Goal: Information Seeking & Learning: Learn about a topic

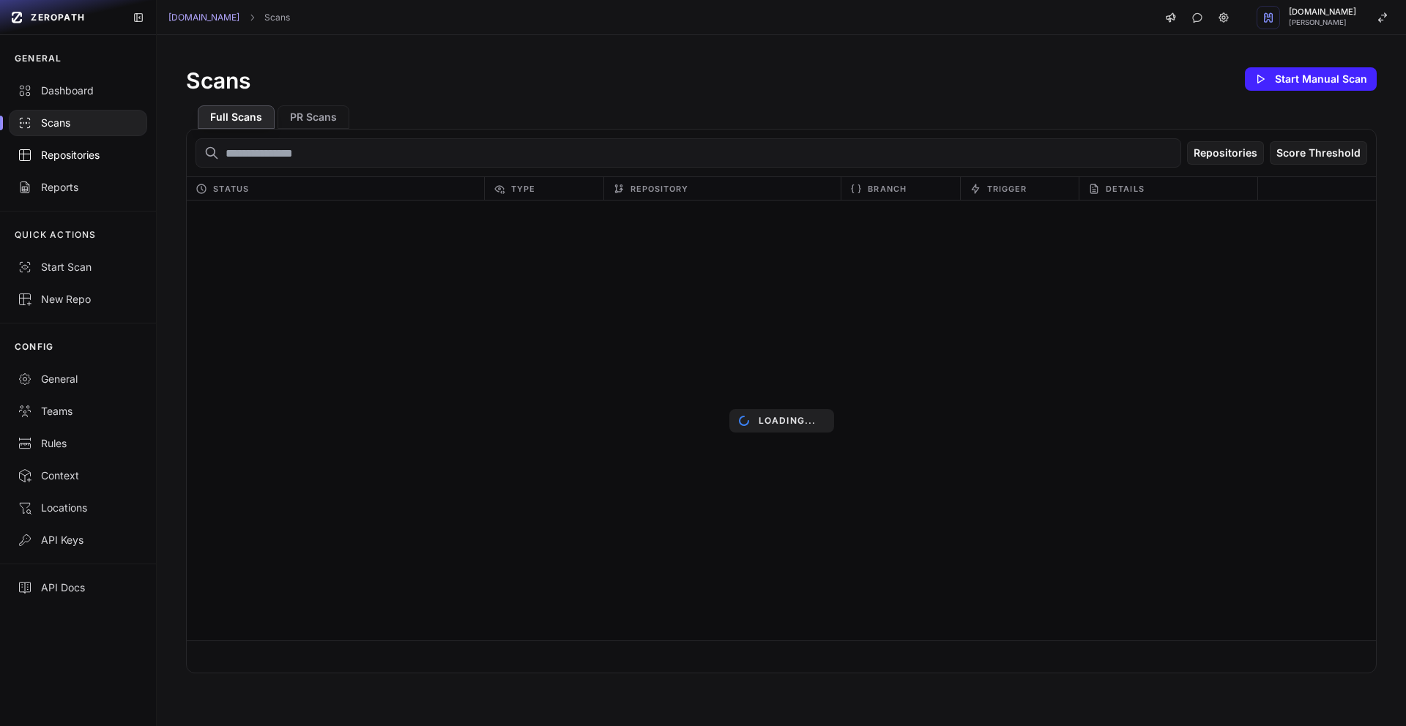
click at [67, 155] on div "Repositories" at bounding box center [78, 155] width 121 height 15
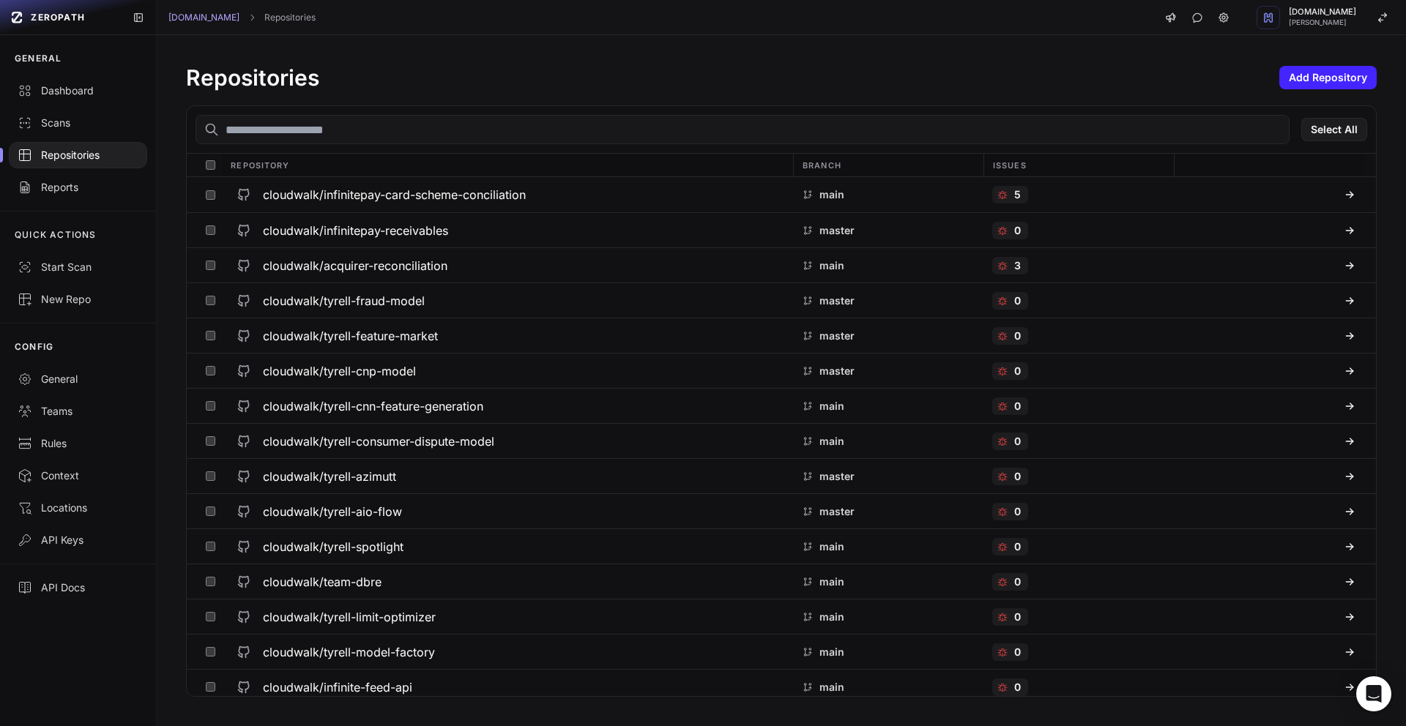
click at [322, 130] on input "text" at bounding box center [743, 129] width 1094 height 29
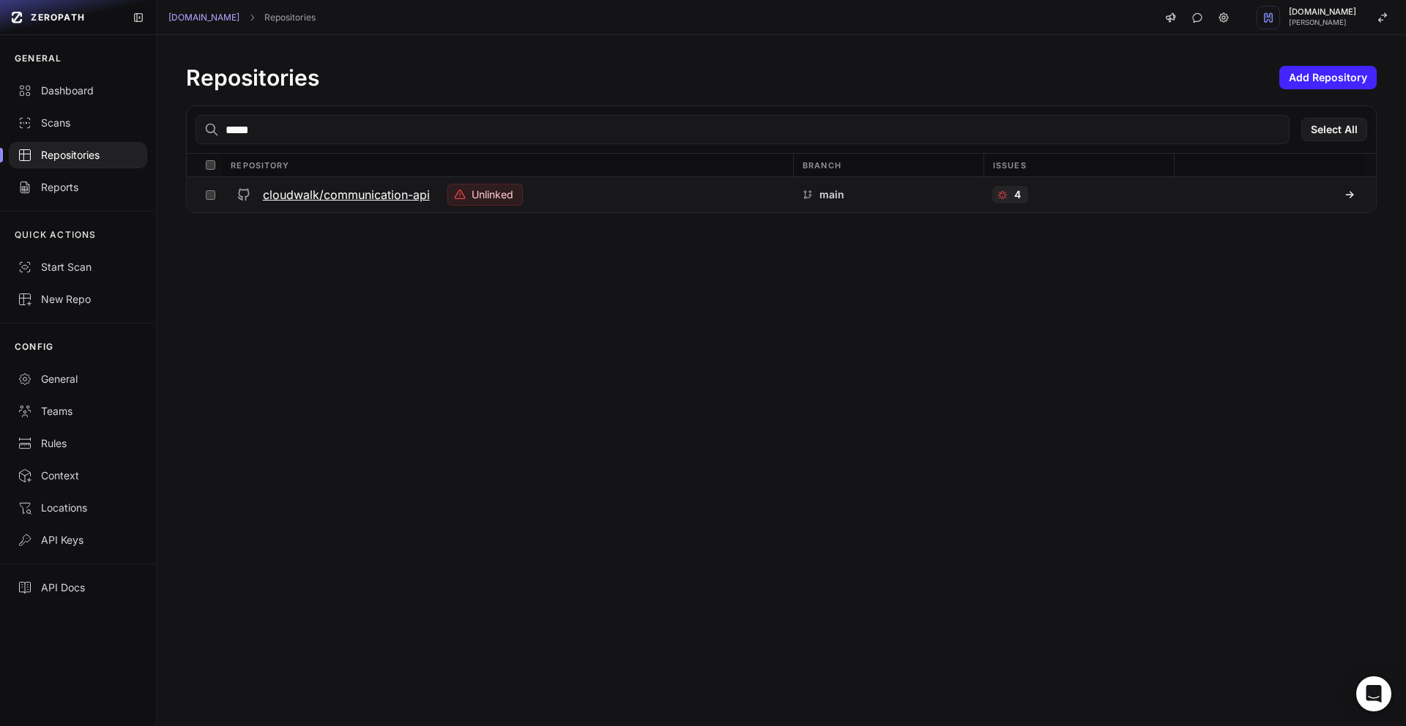
type input "*****"
click at [418, 195] on h3 "cloudwalk/communication-api" at bounding box center [346, 195] width 167 height 18
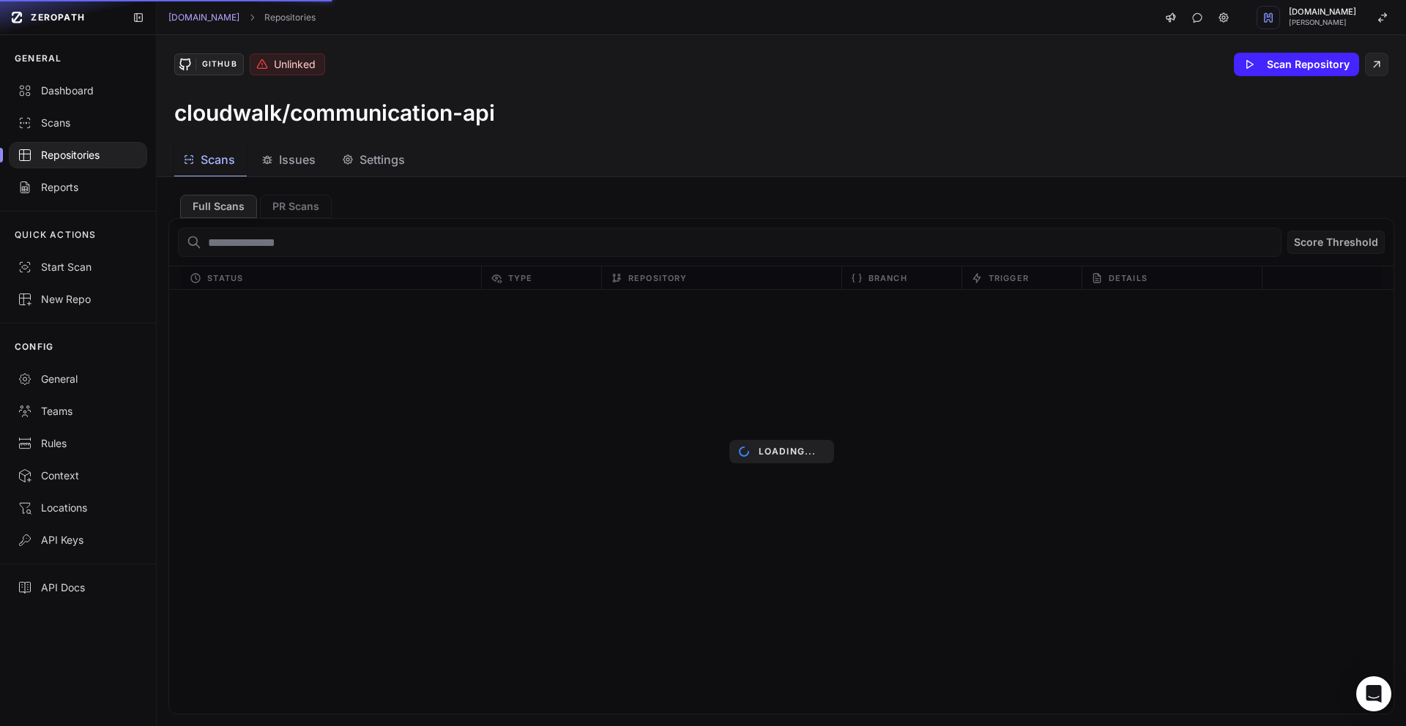
click at [333, 169] on button "Issues" at bounding box center [374, 160] width 83 height 33
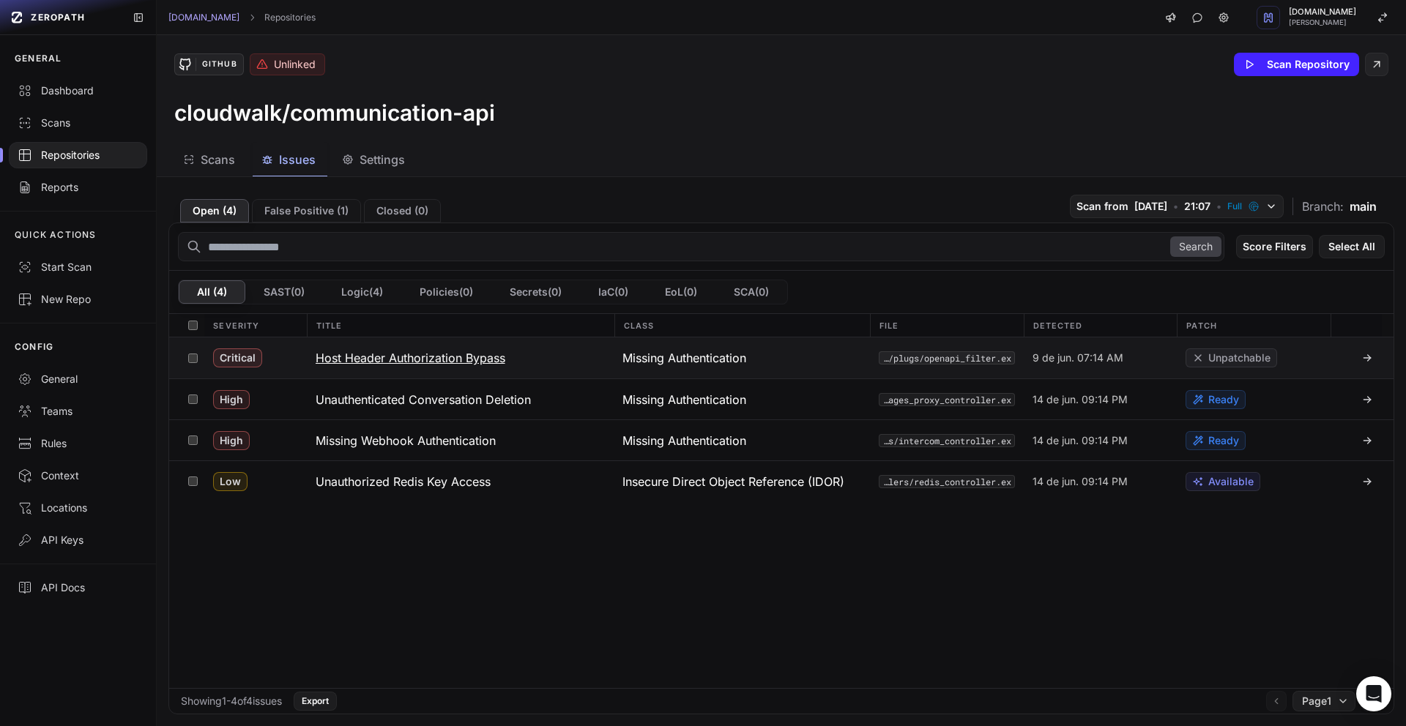
click at [414, 359] on h3 "Host Header Authorization Bypass" at bounding box center [411, 358] width 190 height 18
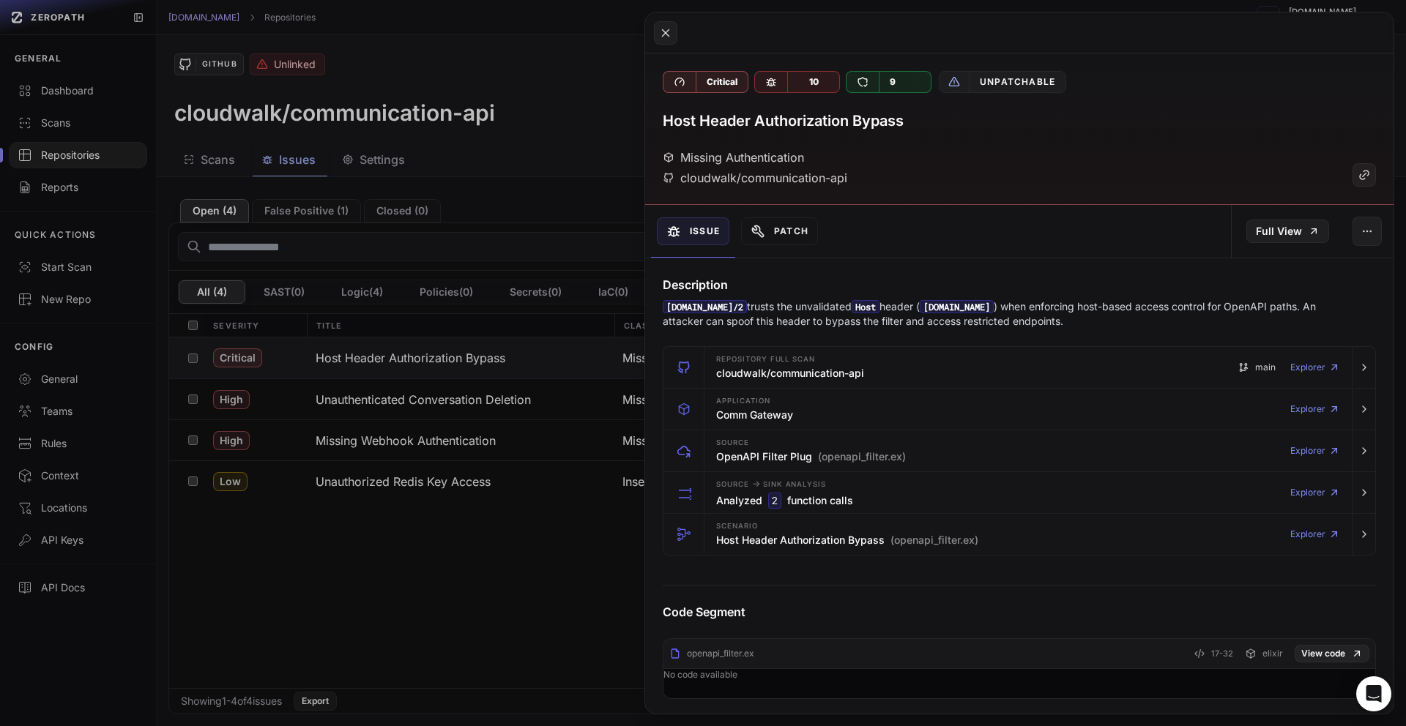
click at [523, 188] on button at bounding box center [703, 363] width 1406 height 726
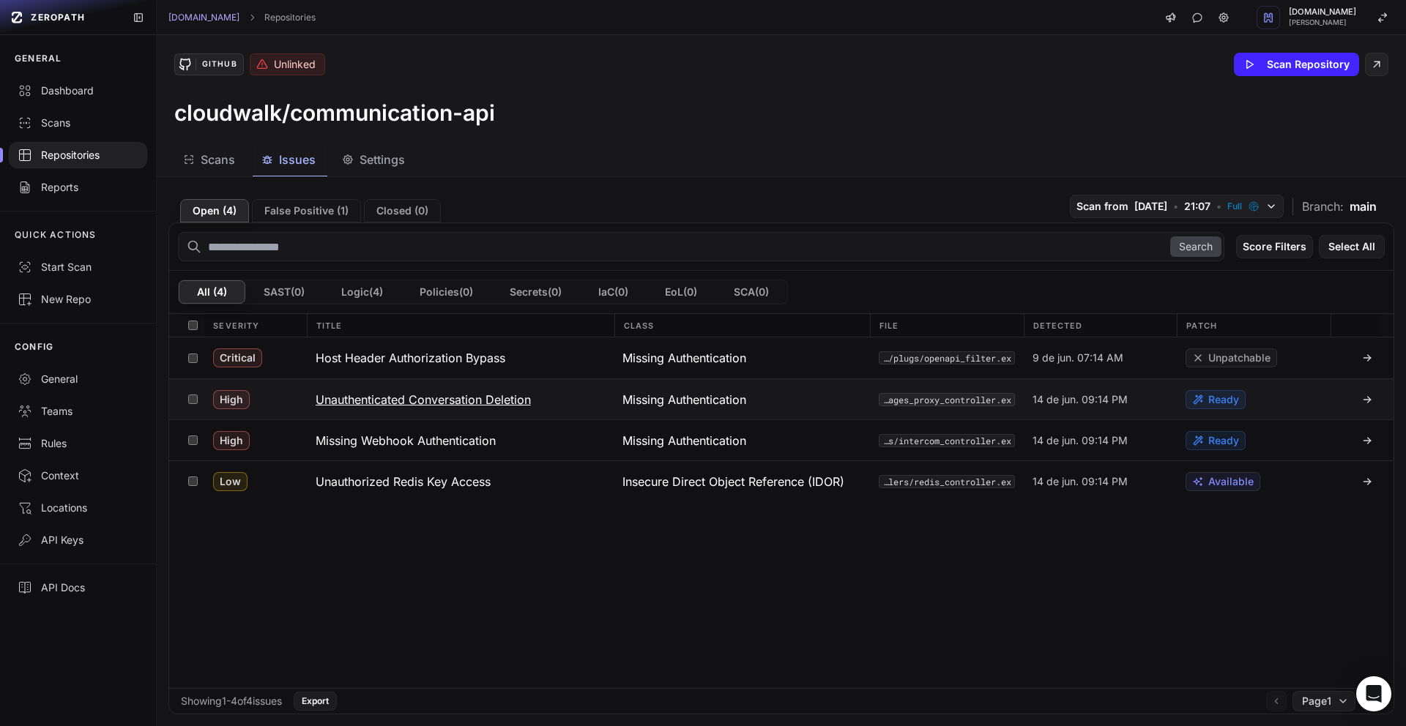
click at [475, 400] on h3 "Unauthenticated Conversation Deletion" at bounding box center [423, 400] width 215 height 18
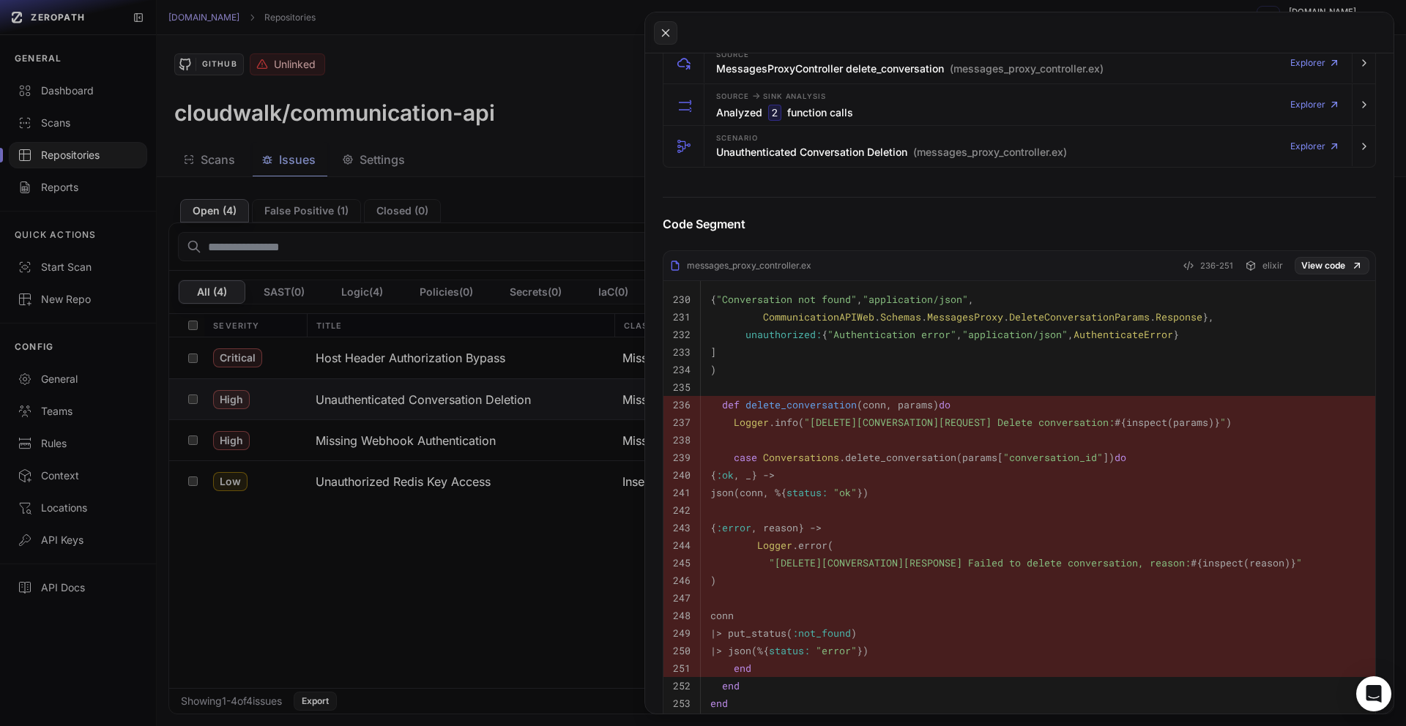
scroll to position [503, 0]
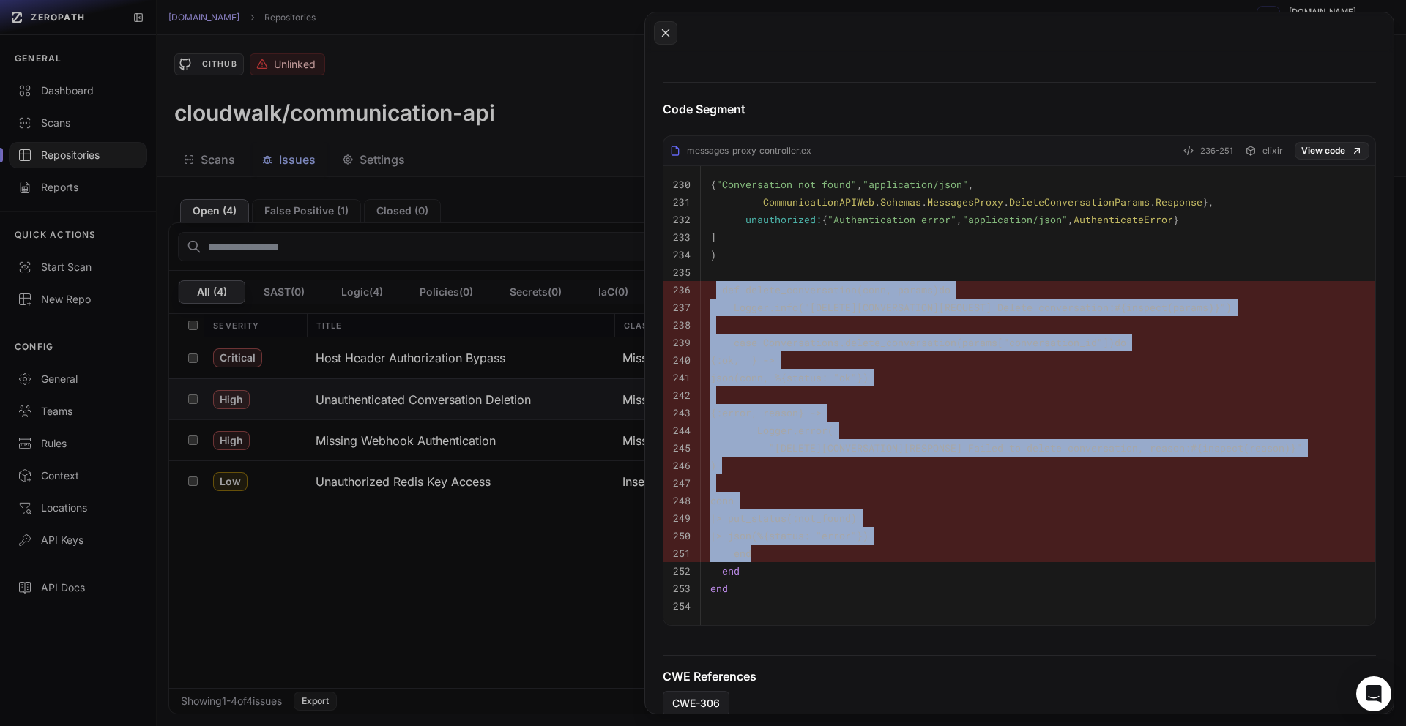
drag, startPoint x: 716, startPoint y: 291, endPoint x: 956, endPoint y: 557, distance: 358.3
click at [956, 557] on tbody "230 { "Conversation not found" , "application/json" , 231 CommunicationAPIWeb .…" at bounding box center [1020, 395] width 712 height 459
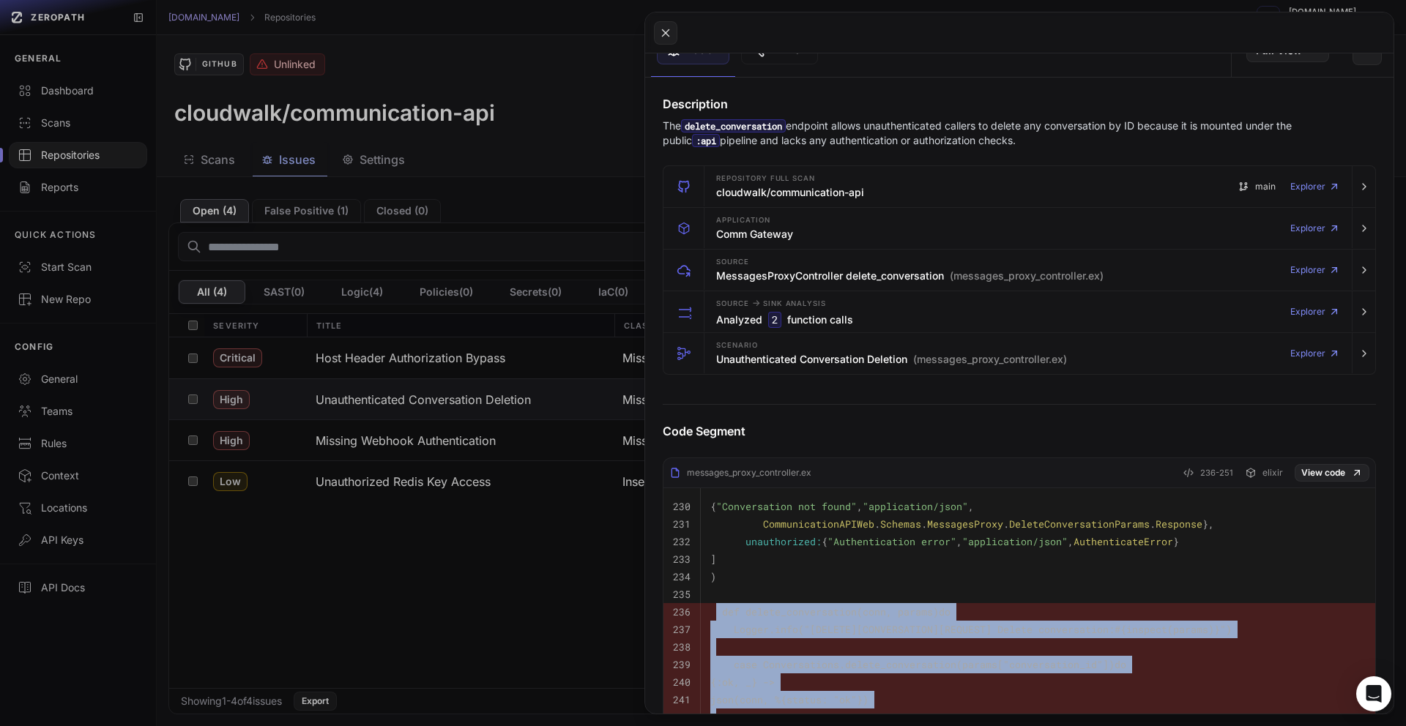
scroll to position [0, 0]
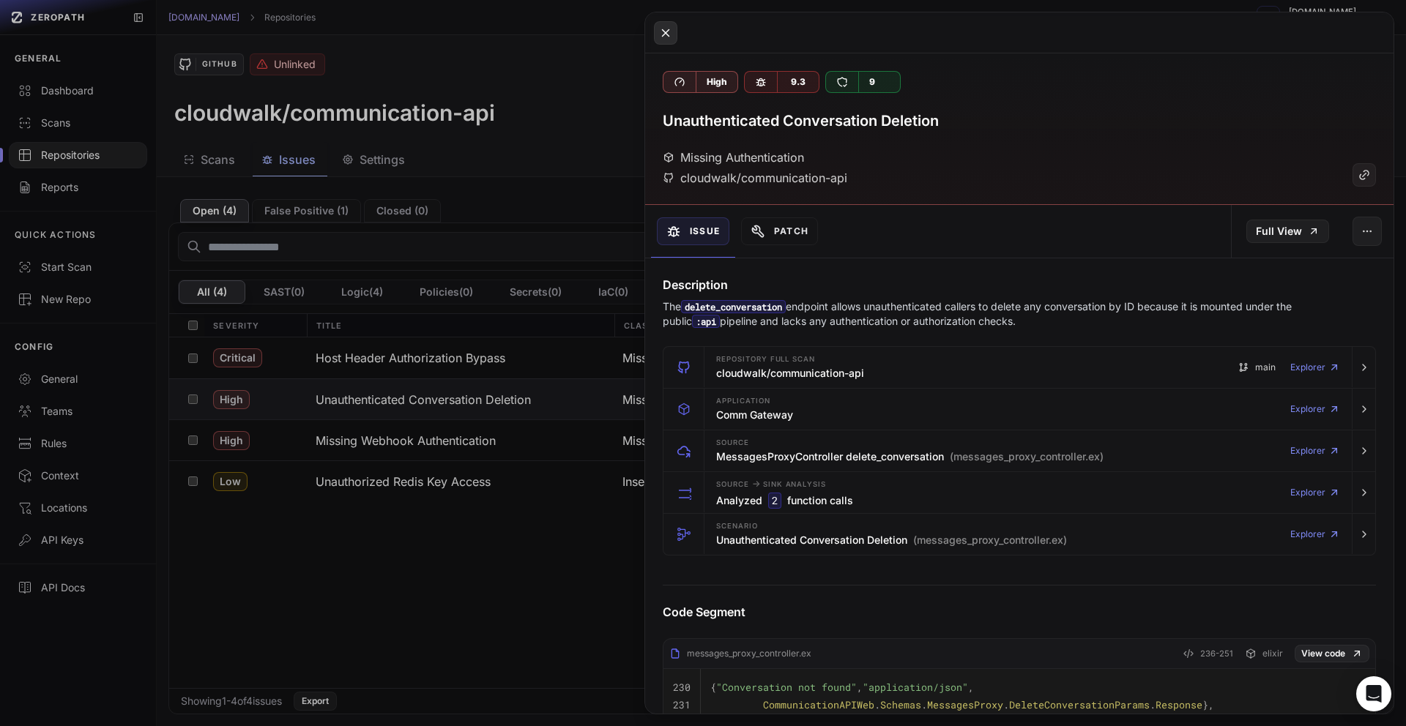
click at [660, 41] on icon at bounding box center [665, 33] width 13 height 18
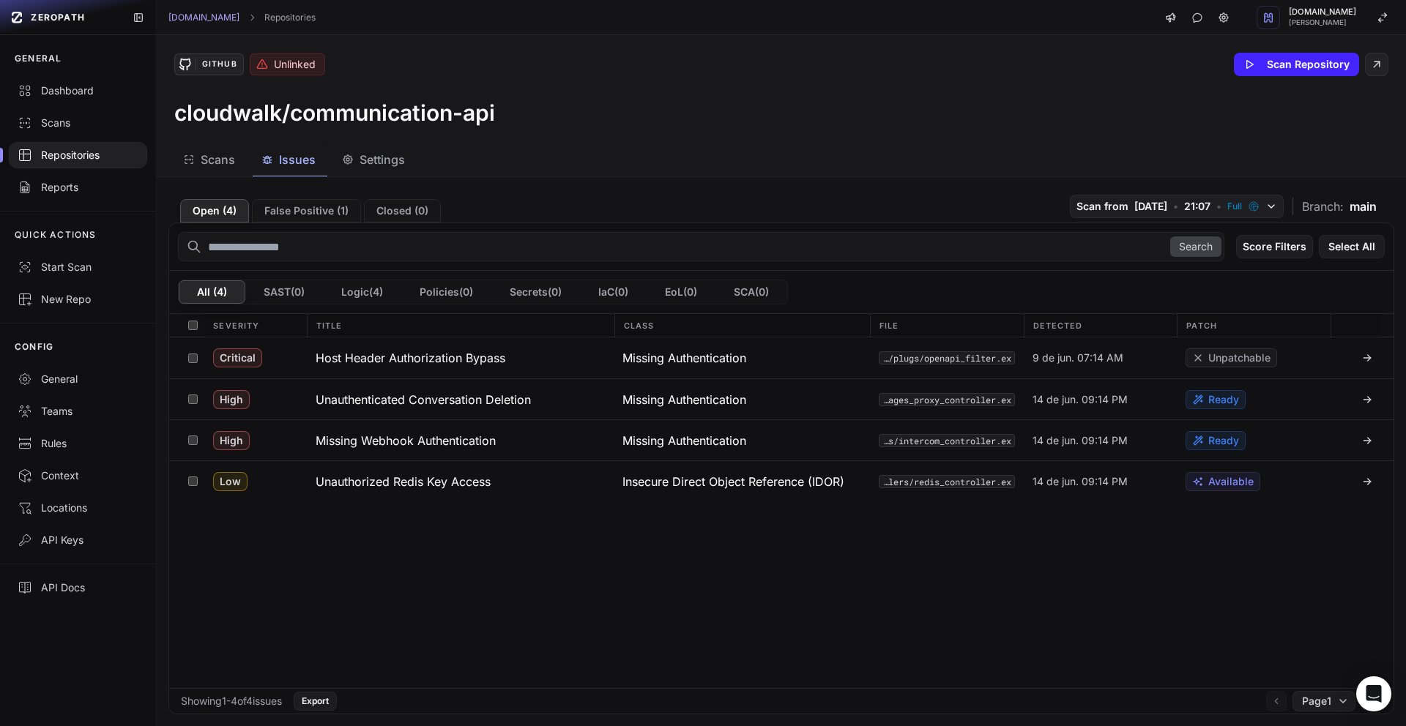
click at [1118, 127] on div "GitHub Unlinked Scan Repository cloudwalk/communication-api" at bounding box center [781, 89] width 1249 height 108
drag, startPoint x: 300, startPoint y: 115, endPoint x: 546, endPoint y: 121, distance: 246.9
click at [546, 121] on div "cloudwalk/communication-api" at bounding box center [781, 113] width 1214 height 26
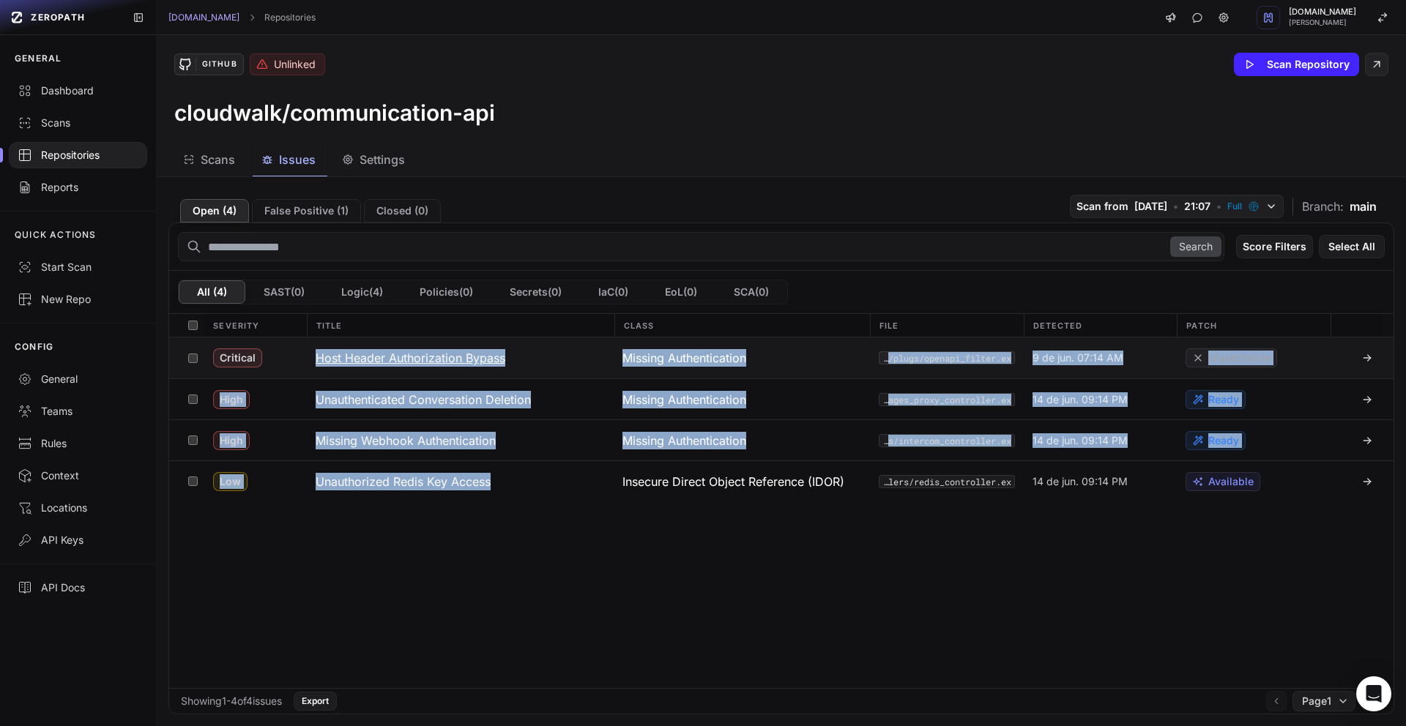
drag, startPoint x: 522, startPoint y: 540, endPoint x: 294, endPoint y: 355, distance: 294.2
click at [294, 355] on div "Critical Host Header Authorization Bypass Missing Authentication lib/communicat…" at bounding box center [781, 513] width 1224 height 351
click at [413, 578] on div "Critical Host Header Authorization Bypass Missing Authentication lib/communicat…" at bounding box center [781, 513] width 1224 height 351
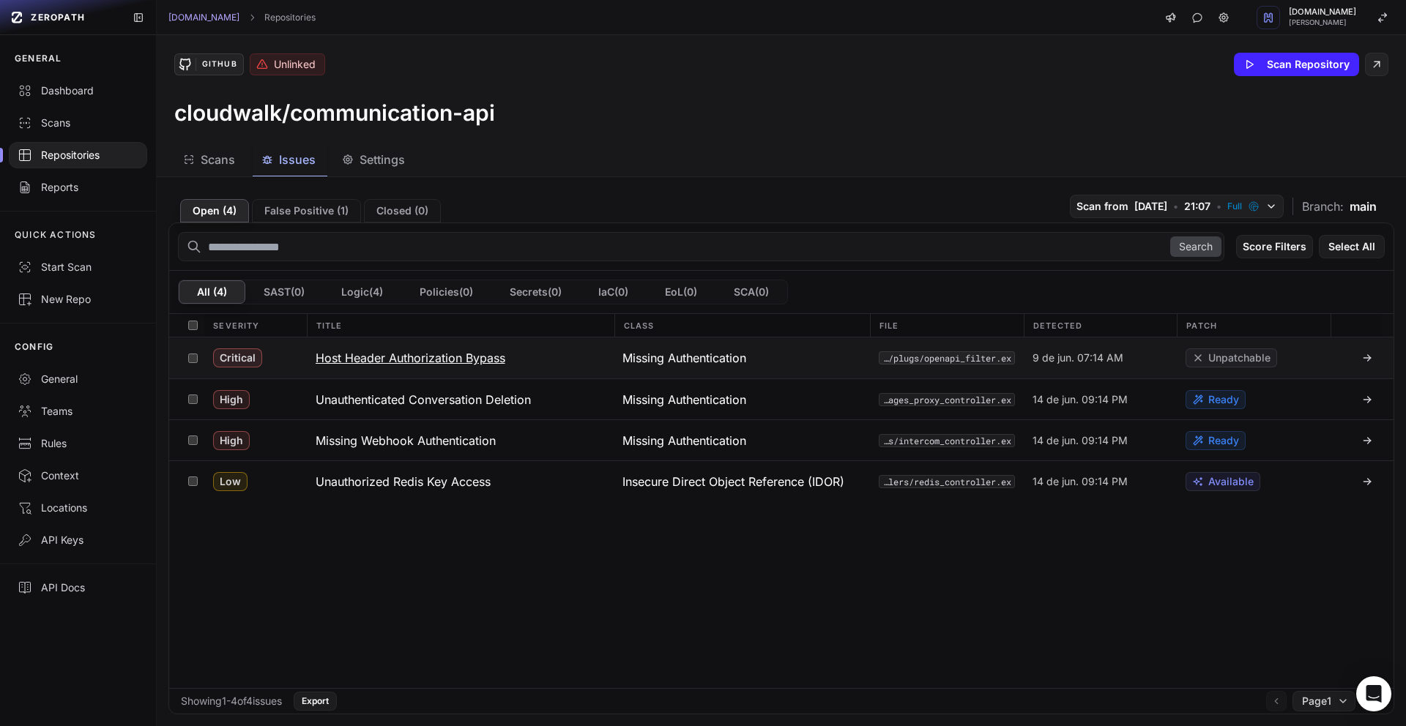
click at [387, 360] on h3 "Host Header Authorization Bypass" at bounding box center [411, 358] width 190 height 18
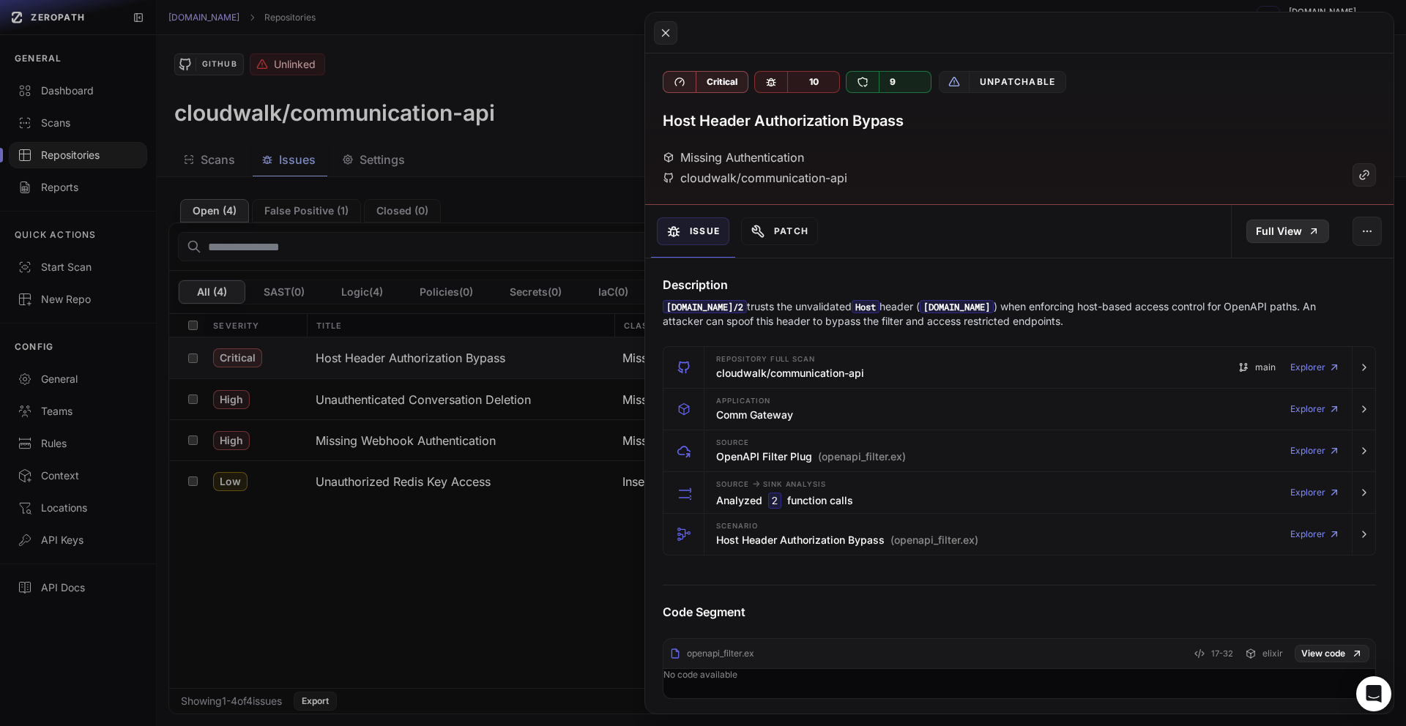
click at [1287, 228] on link "Full View" at bounding box center [1287, 231] width 83 height 23
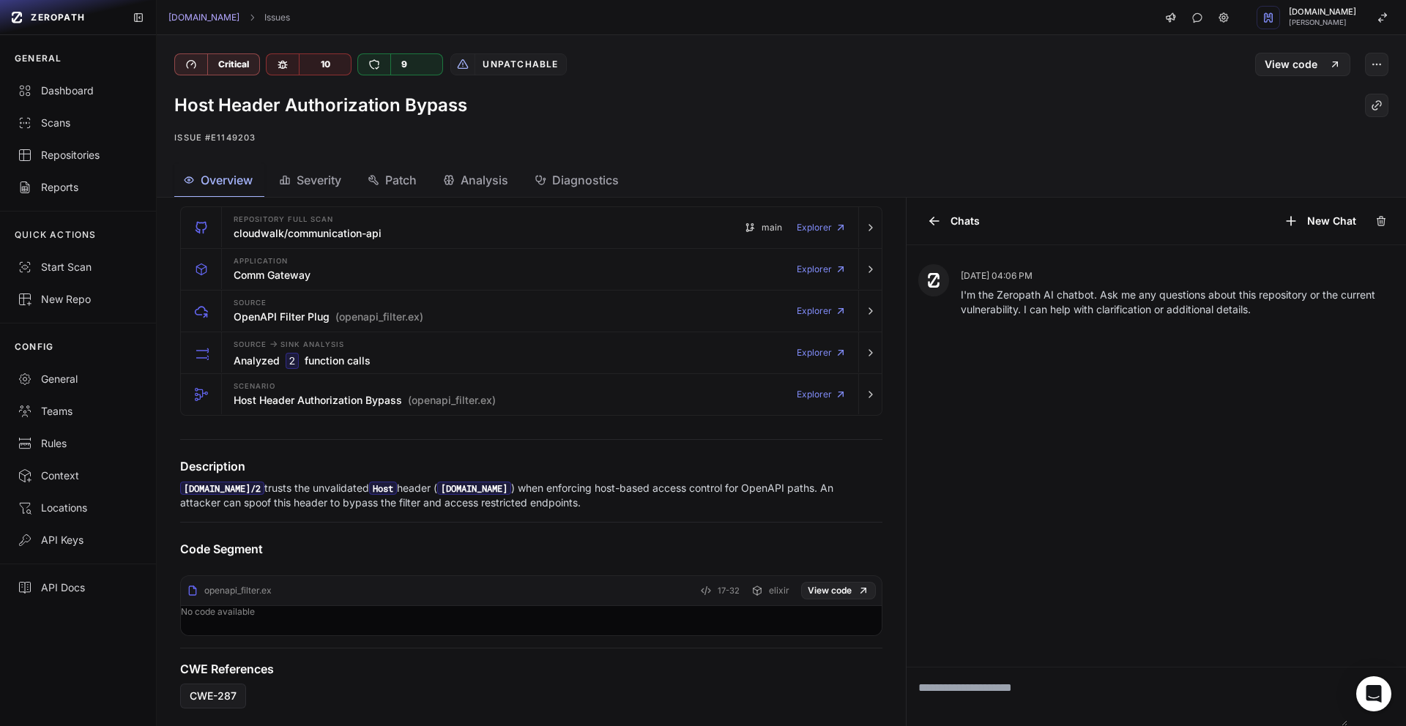
scroll to position [97, 0]
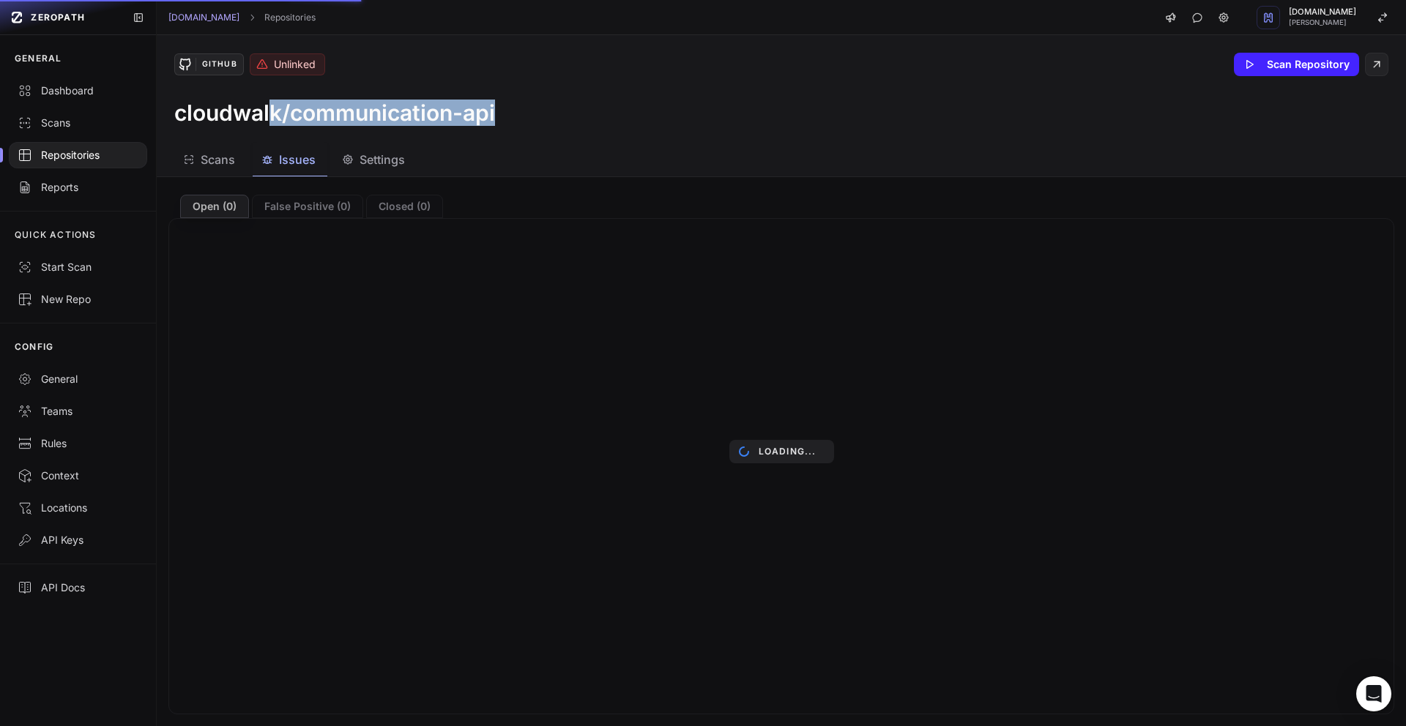
drag, startPoint x: 278, startPoint y: 111, endPoint x: 542, endPoint y: 112, distance: 264.4
click at [542, 112] on div "cloudwalk/communication-api" at bounding box center [781, 113] width 1214 height 26
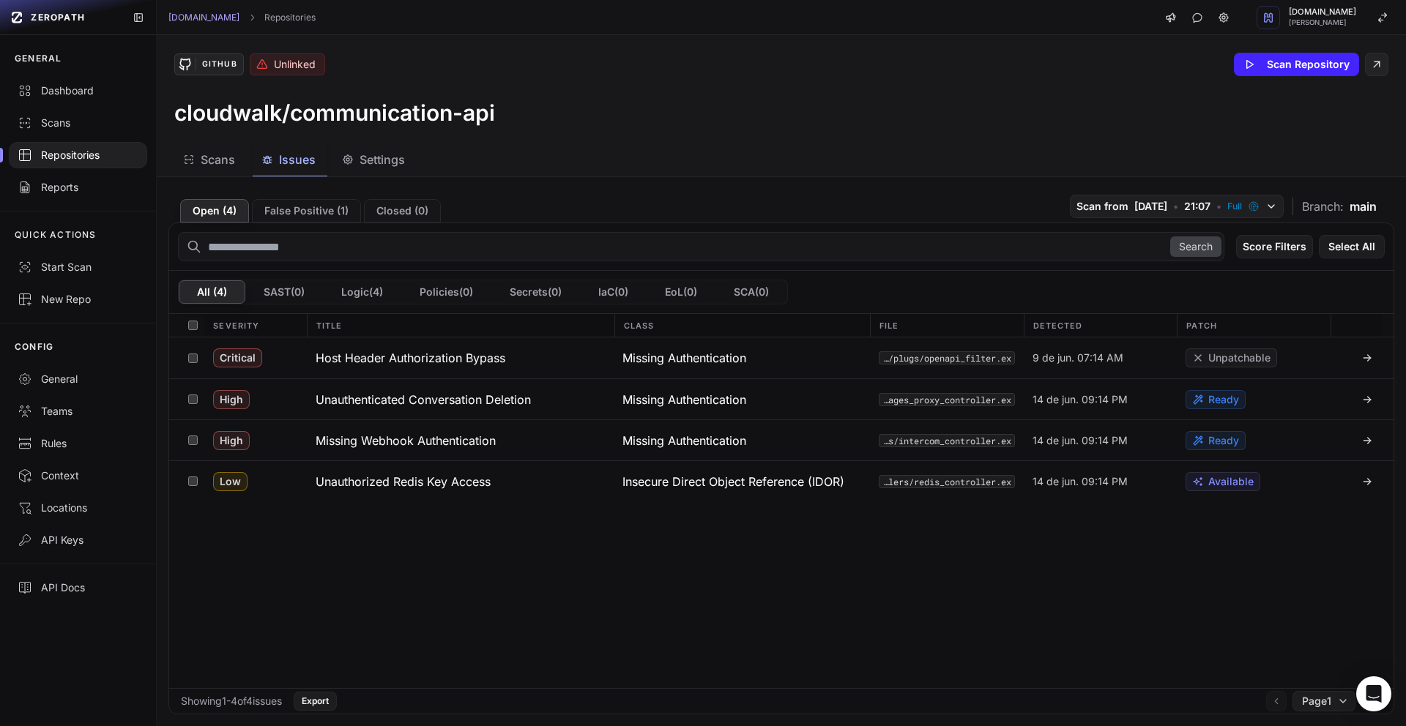
click at [59, 162] on div "Repositories" at bounding box center [78, 155] width 121 height 15
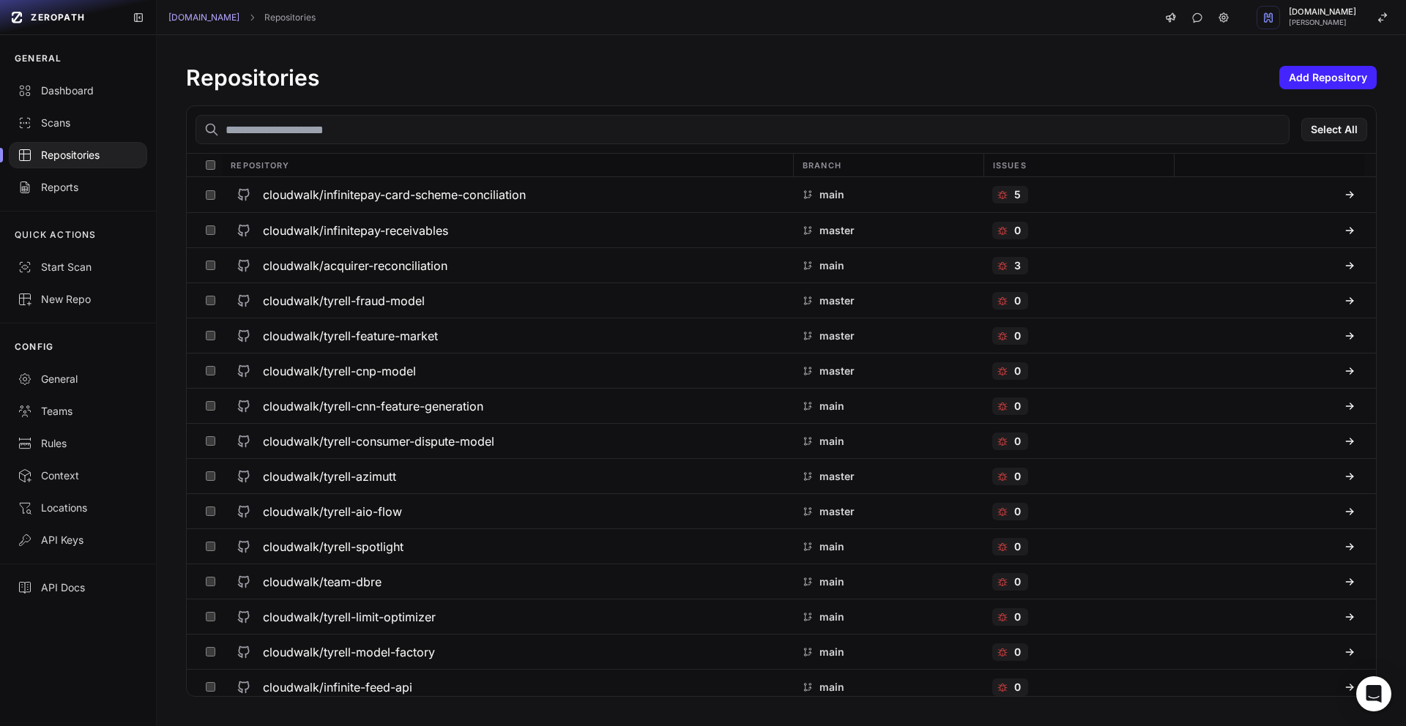
click at [344, 120] on input "text" at bounding box center [743, 129] width 1094 height 29
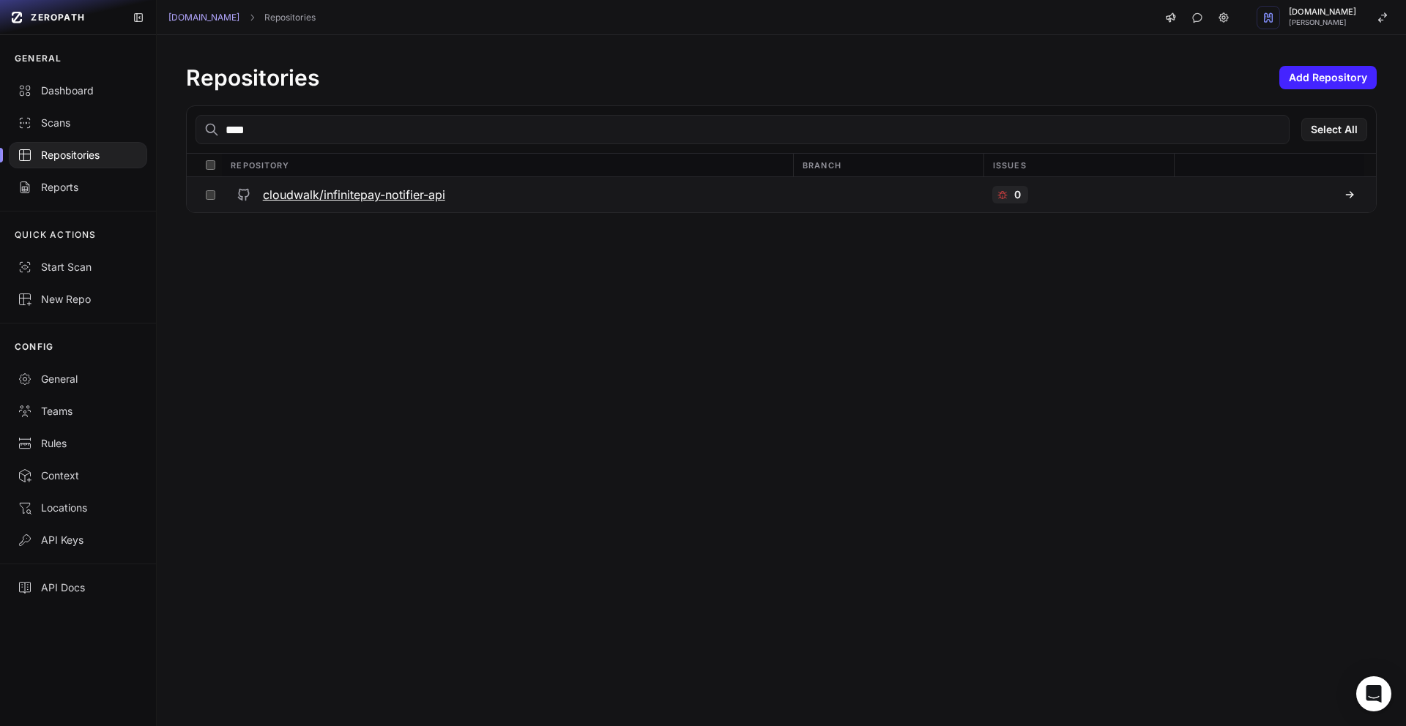
type input "****"
click at [383, 192] on h3 "cloudwalk/infinitepay-notifier-api" at bounding box center [354, 195] width 182 height 18
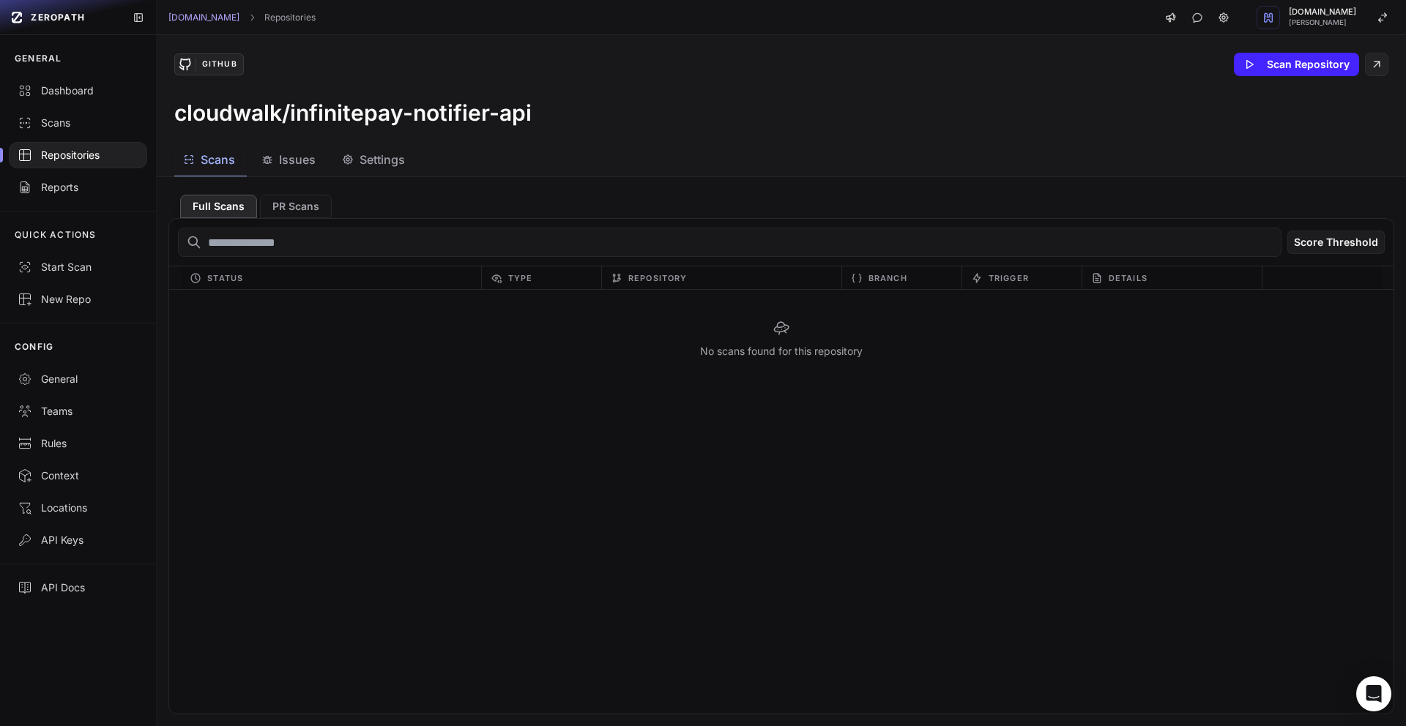
click at [333, 158] on button "Issues" at bounding box center [374, 160] width 83 height 33
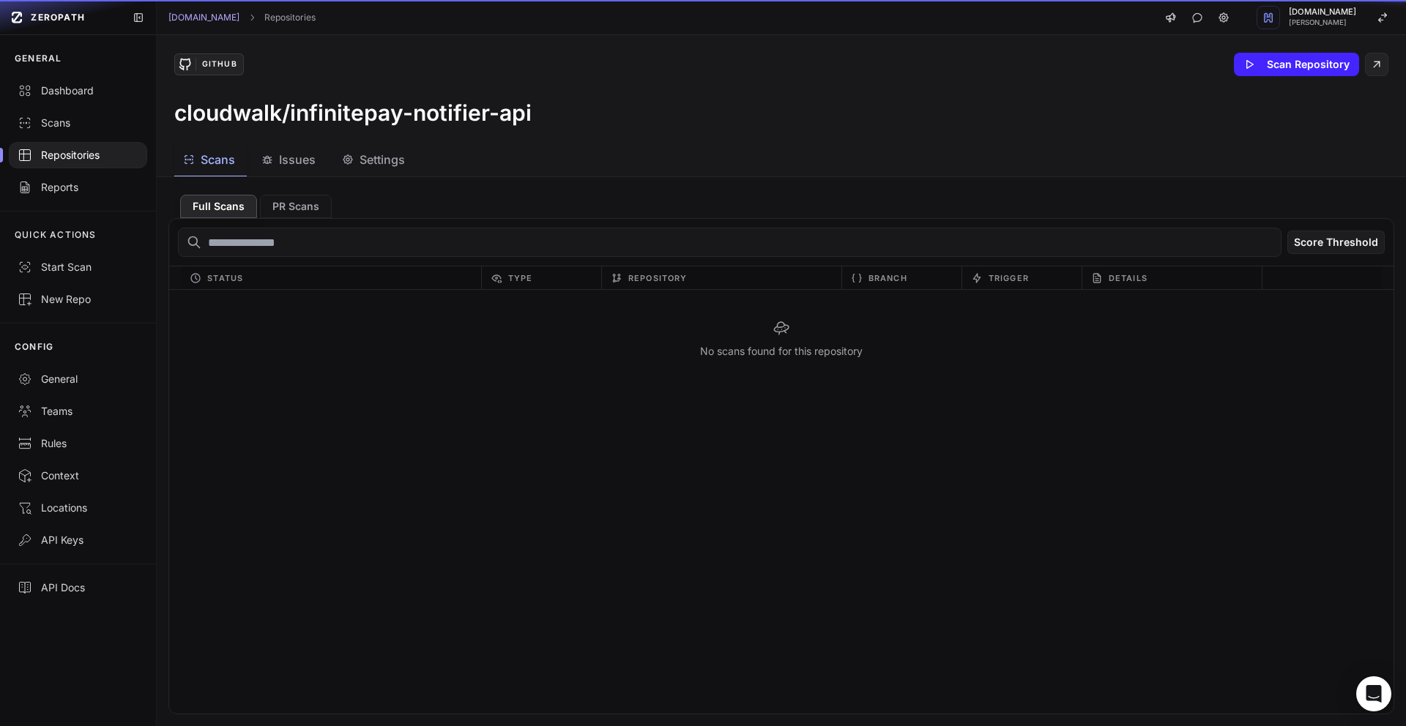
click at [211, 151] on span "Scans" at bounding box center [218, 160] width 34 height 18
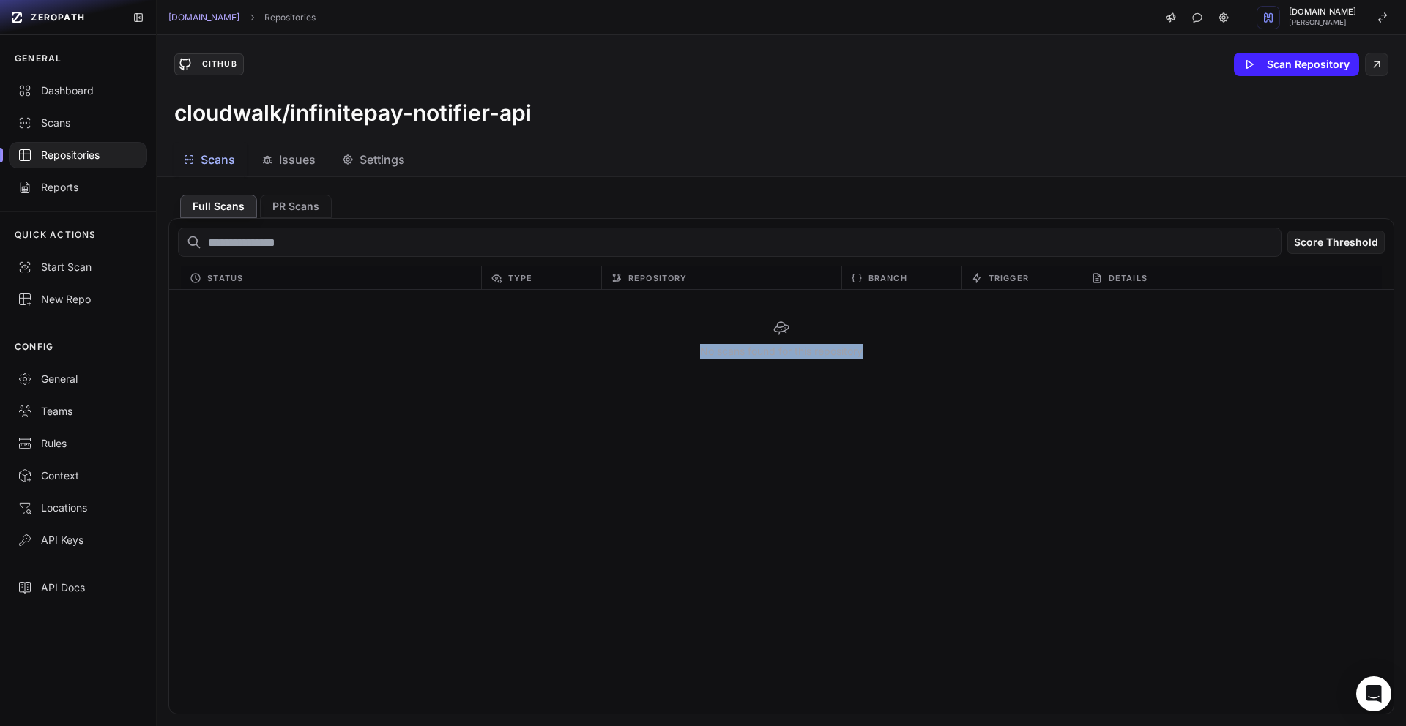
drag, startPoint x: 692, startPoint y: 350, endPoint x: 874, endPoint y: 350, distance: 182.4
click at [874, 350] on div "No scans found for this repository" at bounding box center [781, 339] width 1224 height 98
click at [1266, 69] on button "Scan Repository" at bounding box center [1296, 64] width 125 height 23
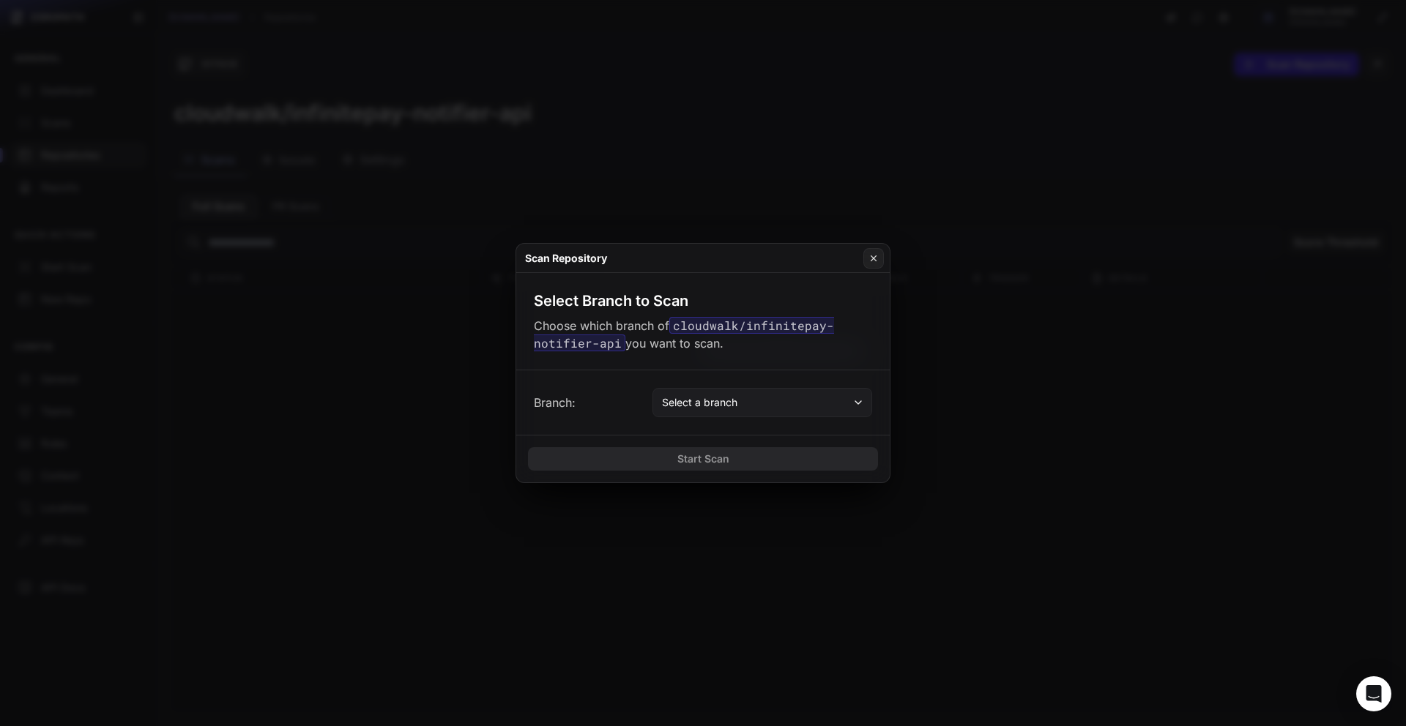
click at [710, 395] on span "Select a branch" at bounding box center [699, 402] width 75 height 15
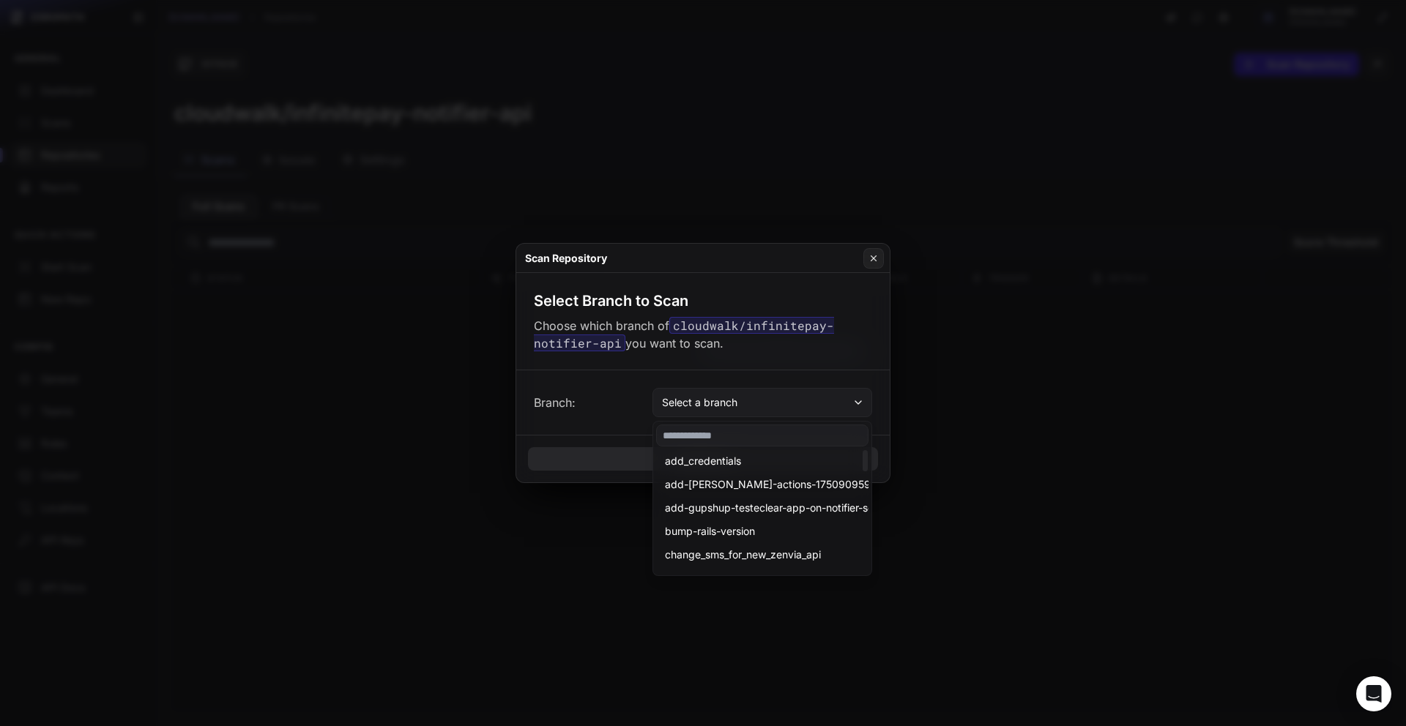
click at [671, 390] on button "Select a branch" at bounding box center [763, 402] width 220 height 29
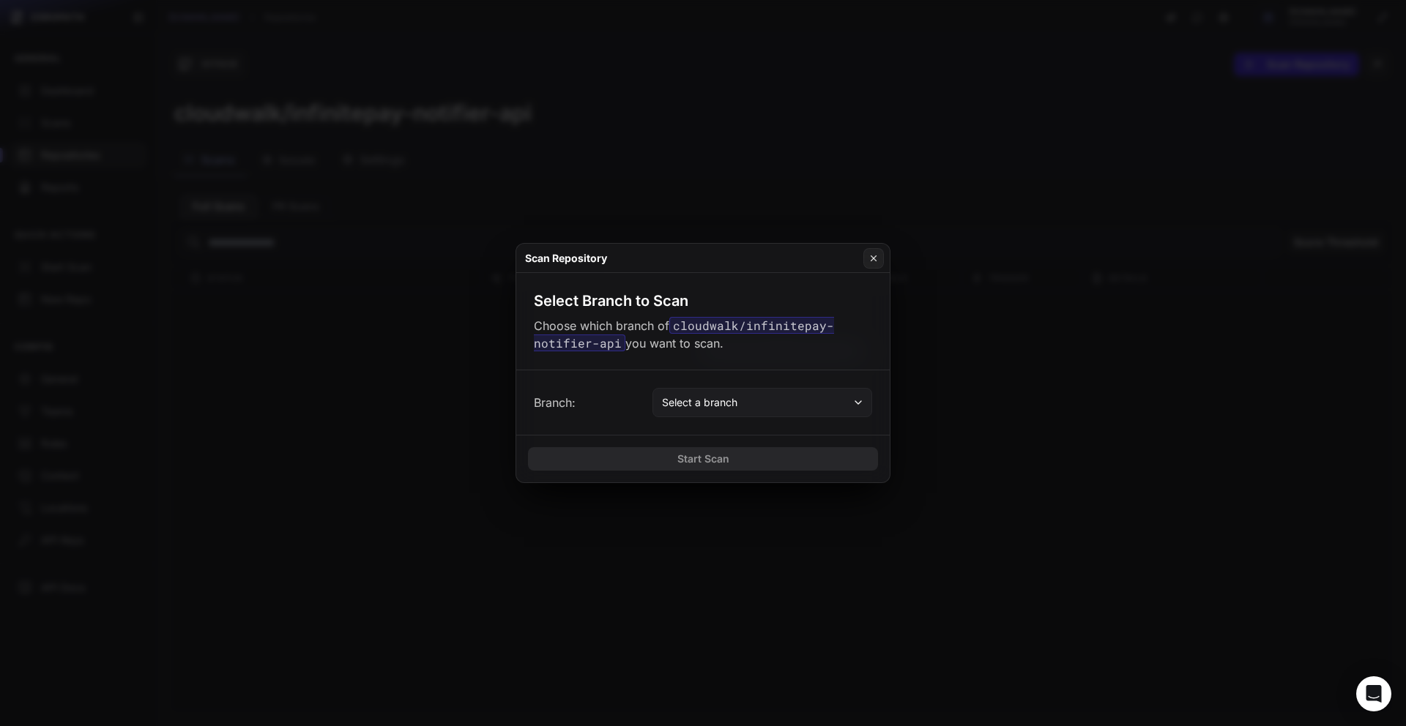
click at [681, 404] on span "Select a branch" at bounding box center [699, 402] width 75 height 15
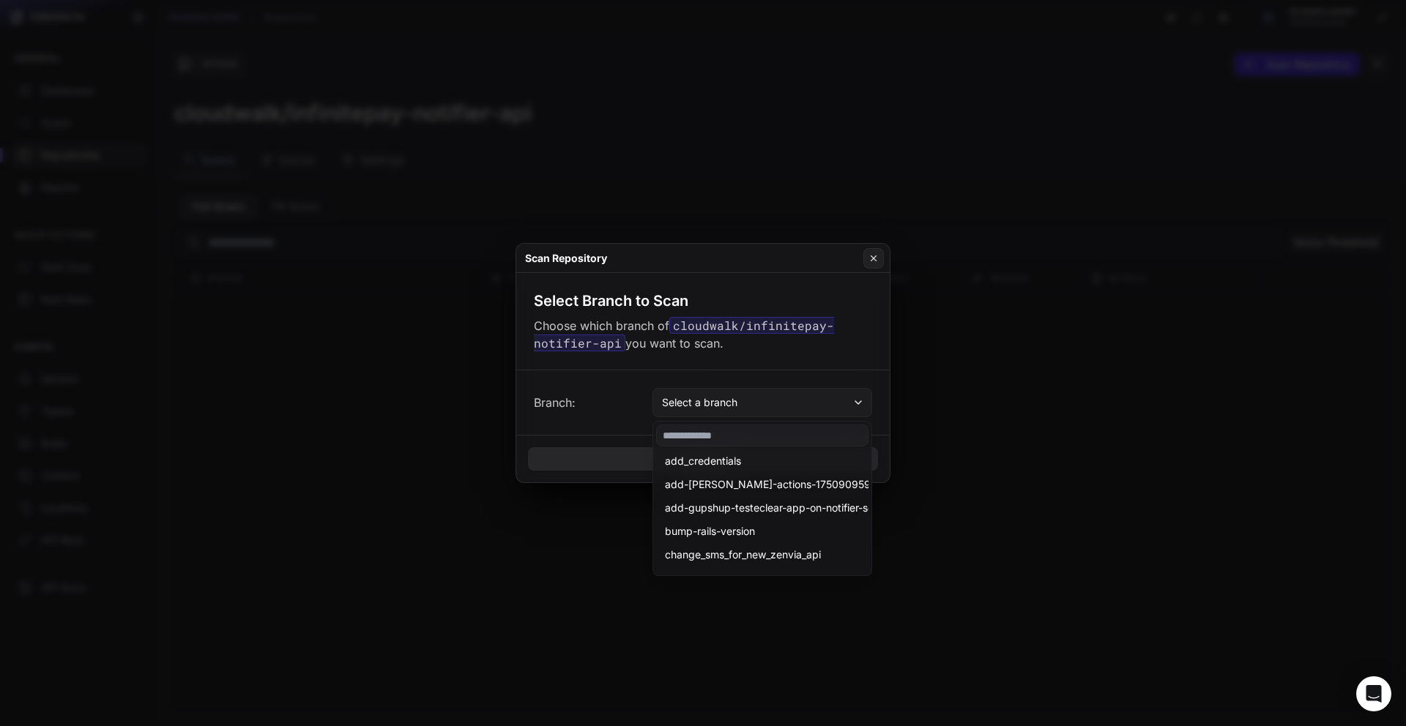
click at [681, 404] on span "Select a branch" at bounding box center [699, 402] width 75 height 15
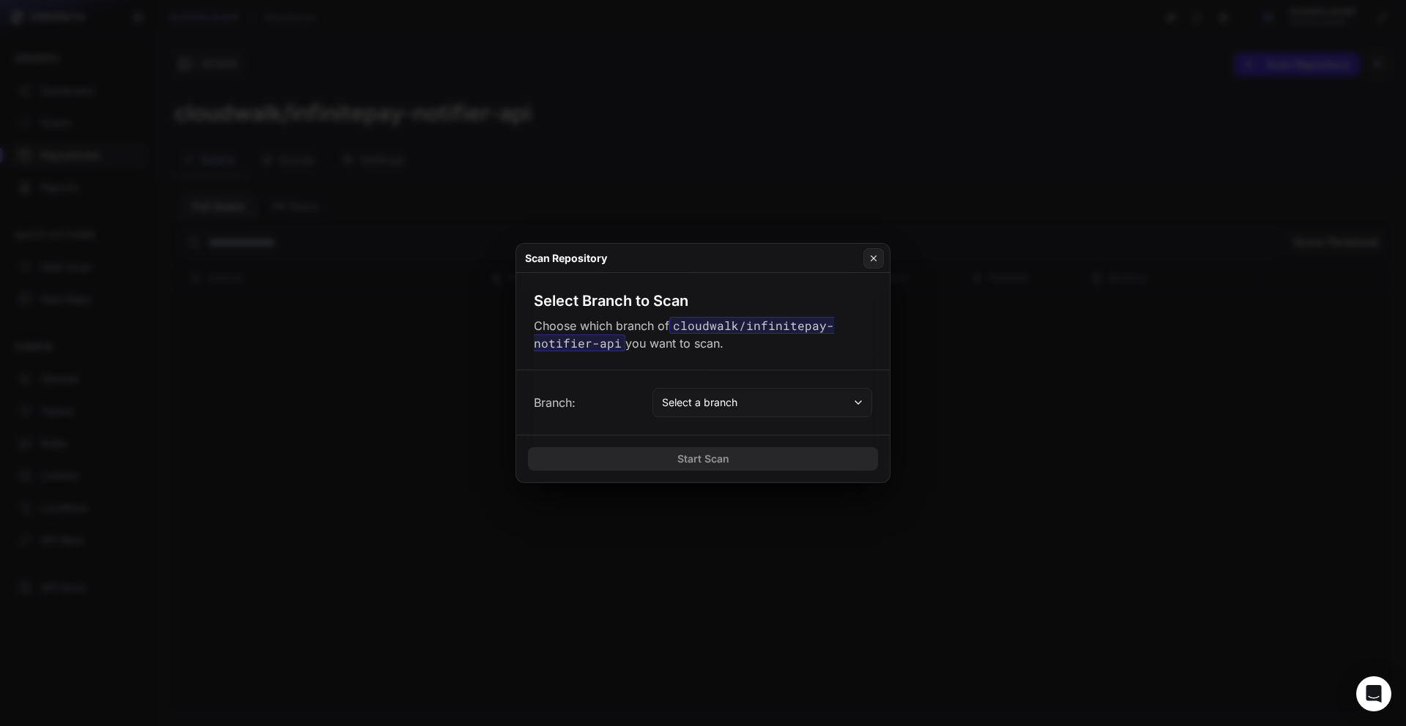
click at [346, 376] on button at bounding box center [703, 363] width 1406 height 726
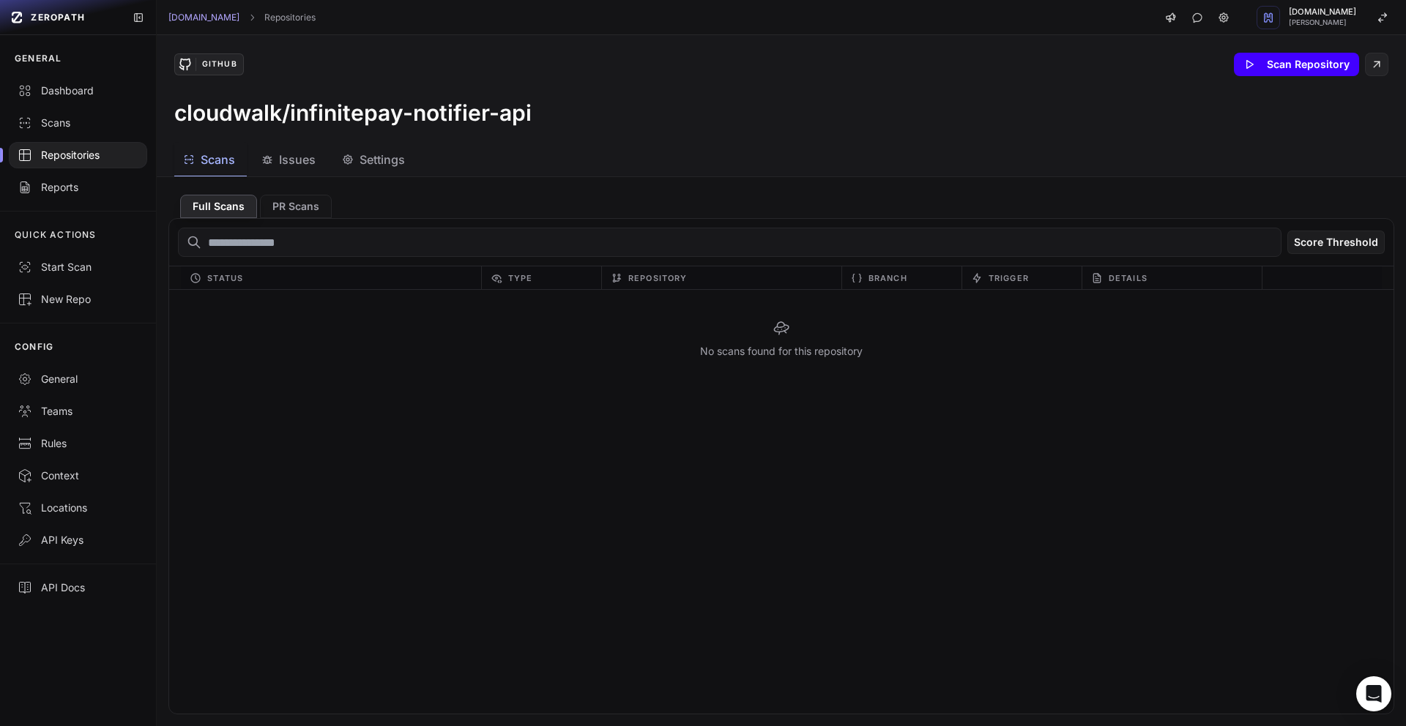
click at [1298, 73] on button "Scan Repository" at bounding box center [1296, 64] width 125 height 23
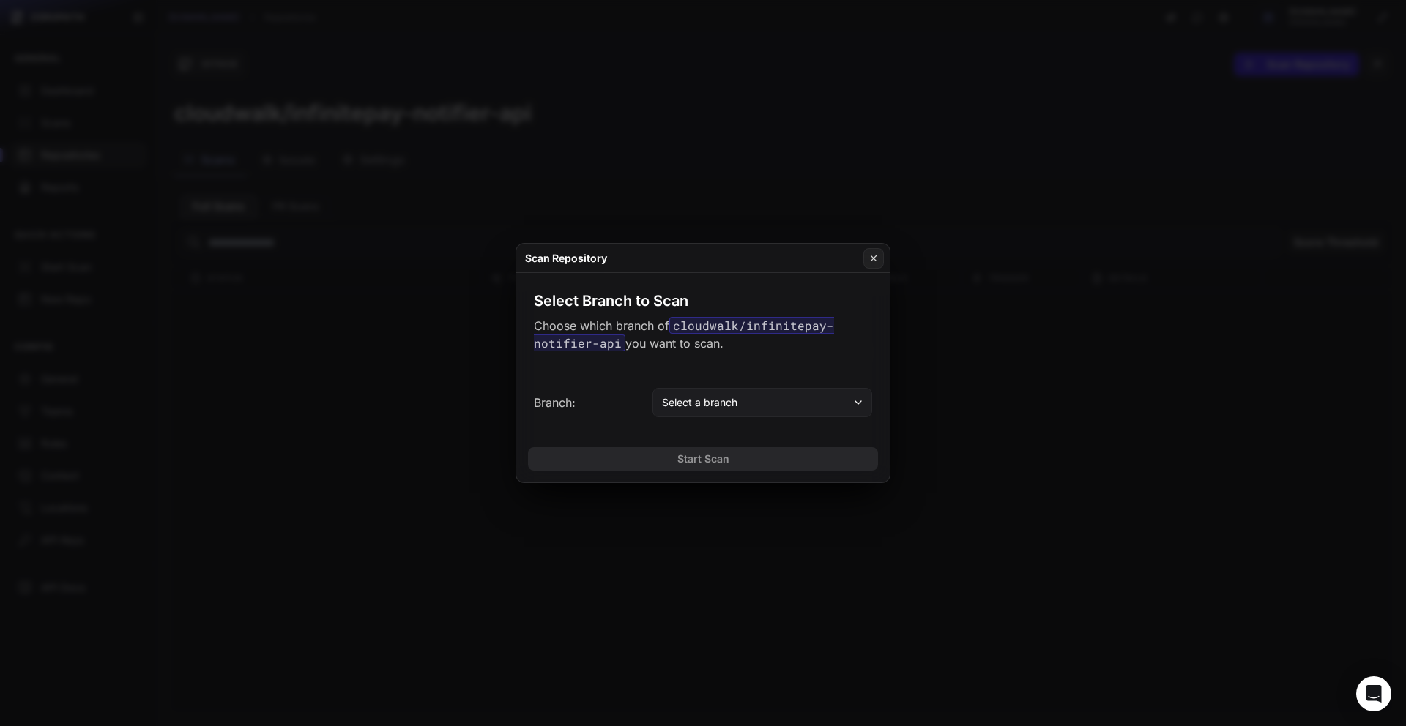
click at [753, 405] on button "Select a branch" at bounding box center [763, 402] width 220 height 29
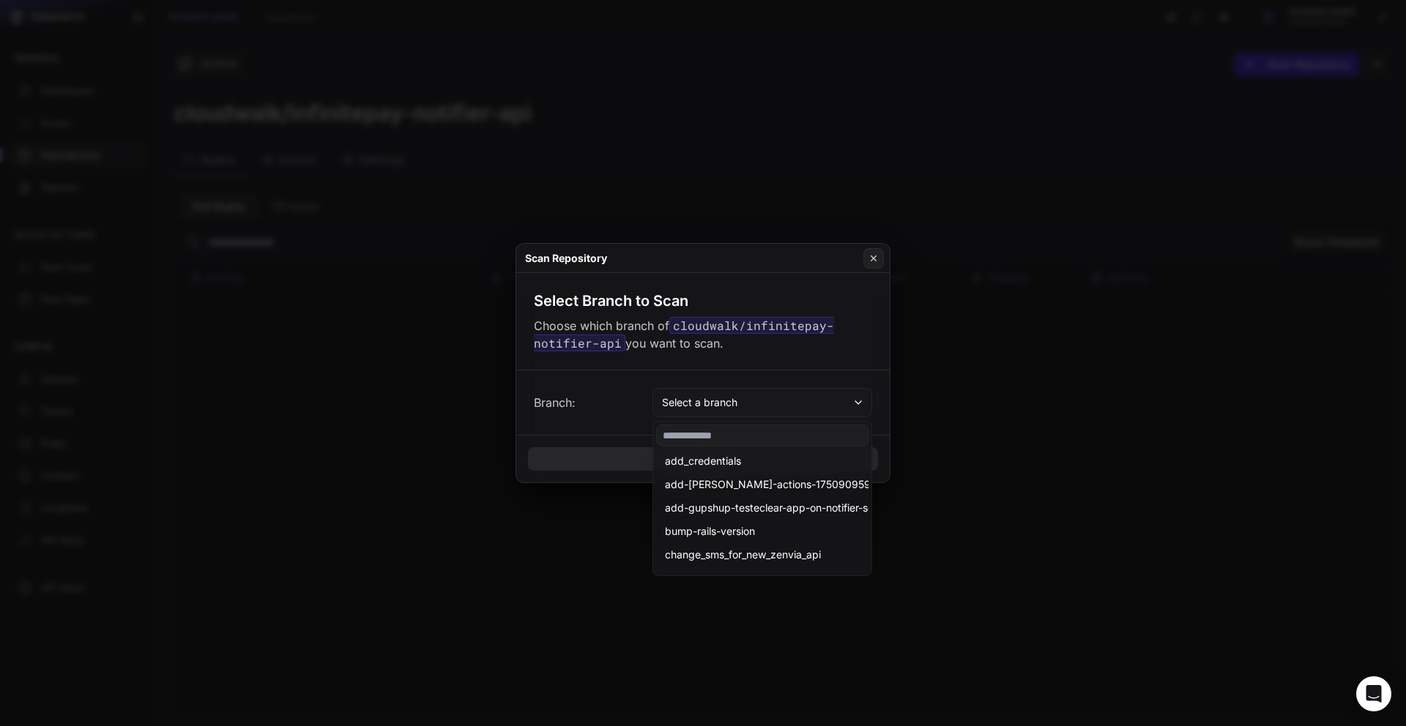
click at [742, 374] on div "Branch: Select a branch" at bounding box center [702, 403] width 373 height 64
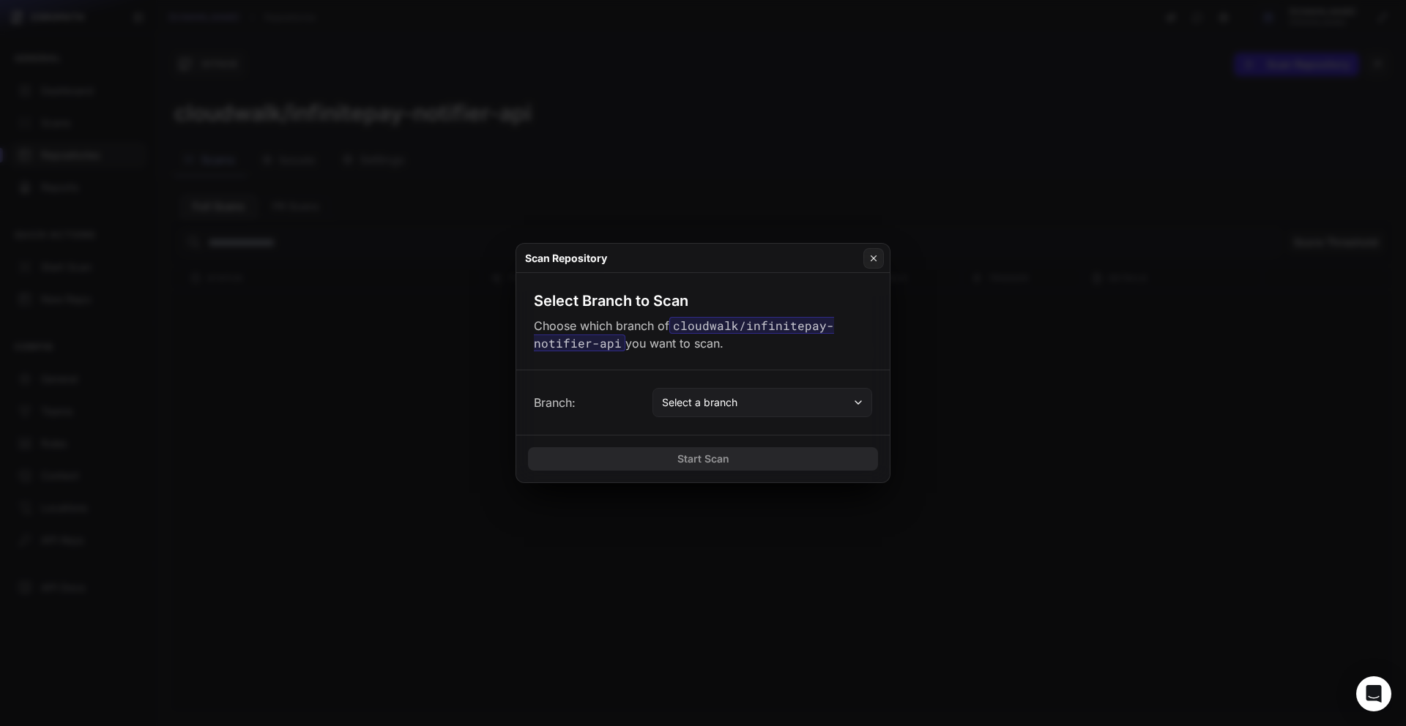
click at [717, 412] on button "Select a branch" at bounding box center [763, 402] width 220 height 29
type input "******"
click at [608, 412] on div "Branch: Select a branch" at bounding box center [703, 402] width 338 height 29
click at [787, 399] on button "Select a branch" at bounding box center [763, 402] width 220 height 29
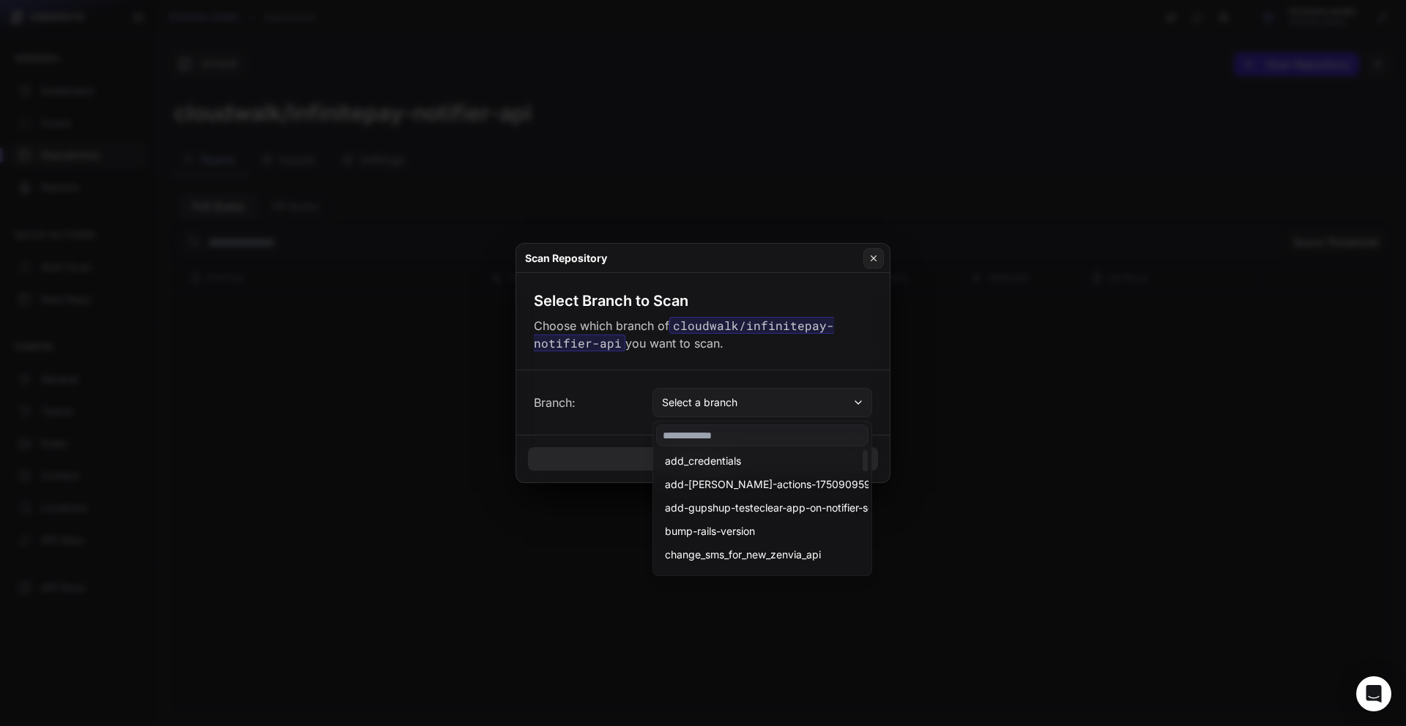
click at [667, 390] on button "Select a branch" at bounding box center [763, 402] width 220 height 29
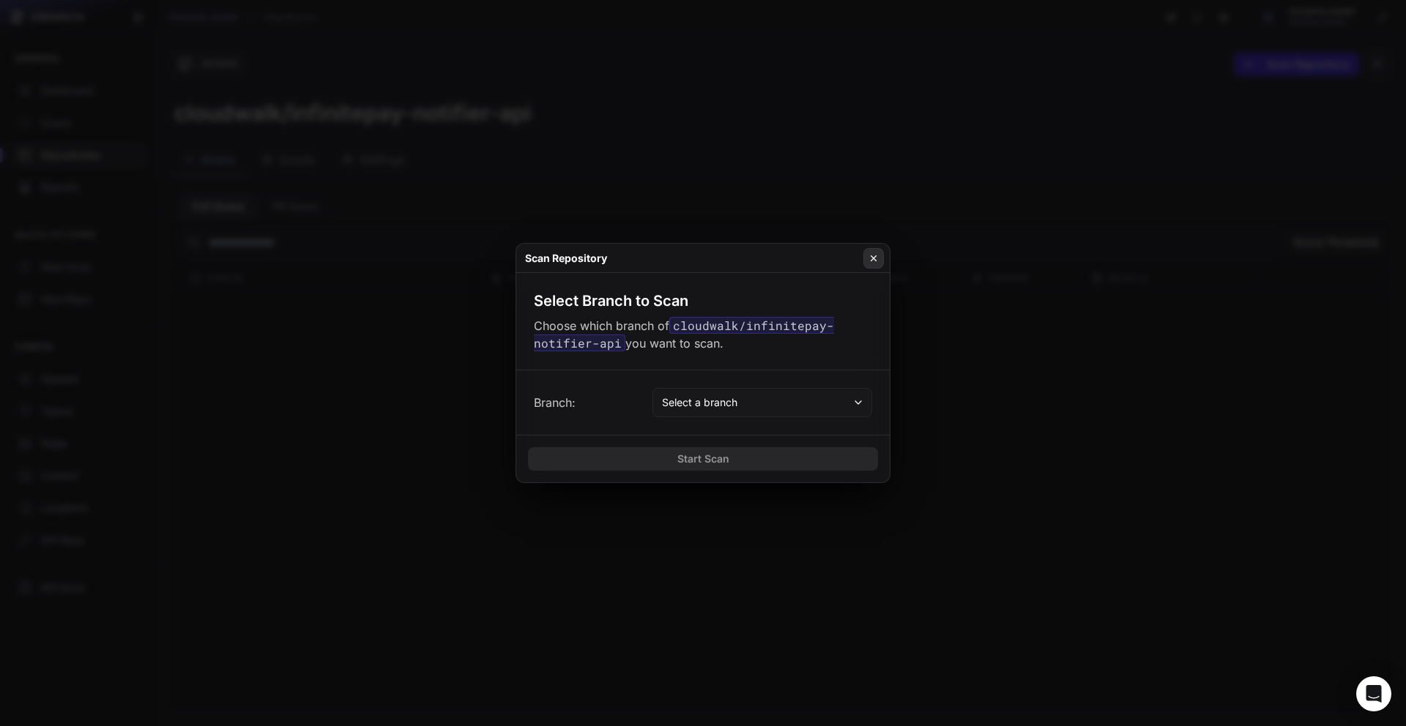
click at [872, 258] on icon at bounding box center [874, 259] width 10 height 12
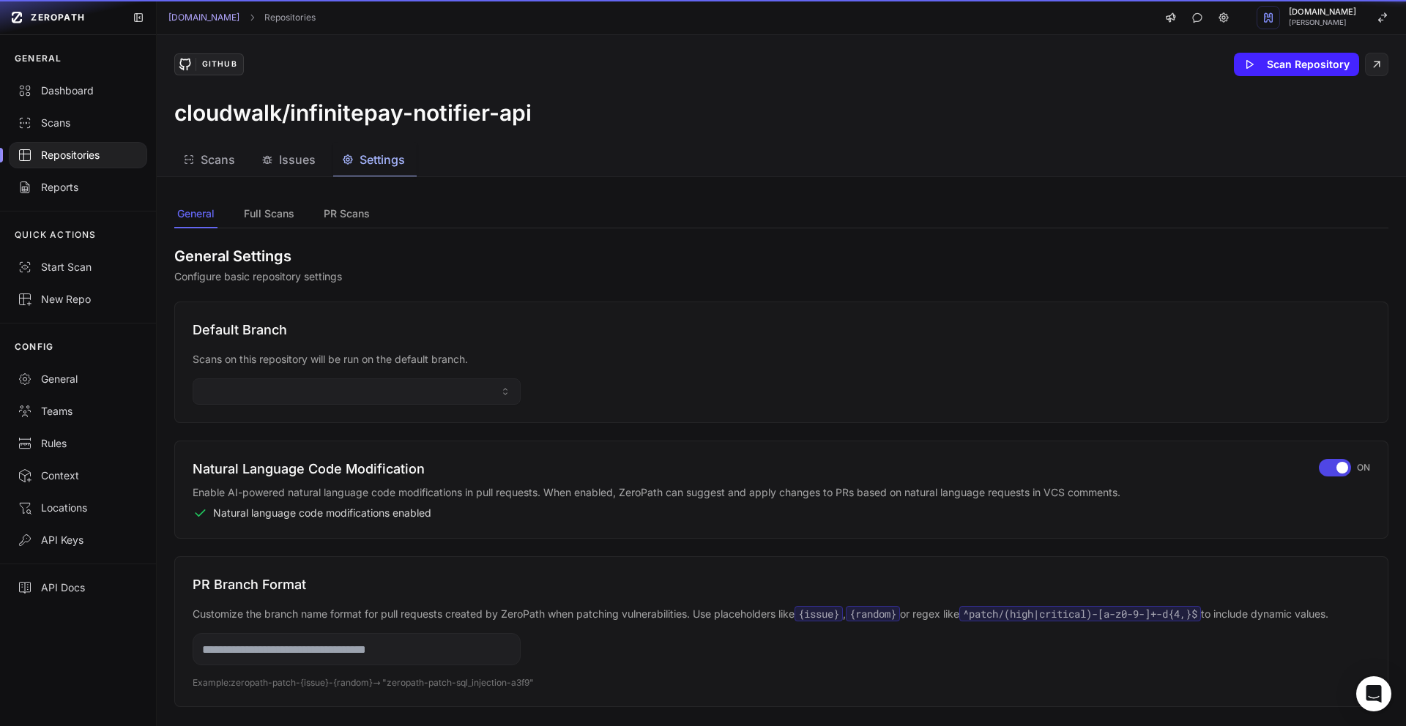
click at [408, 162] on button "Settings" at bounding box center [374, 160] width 83 height 33
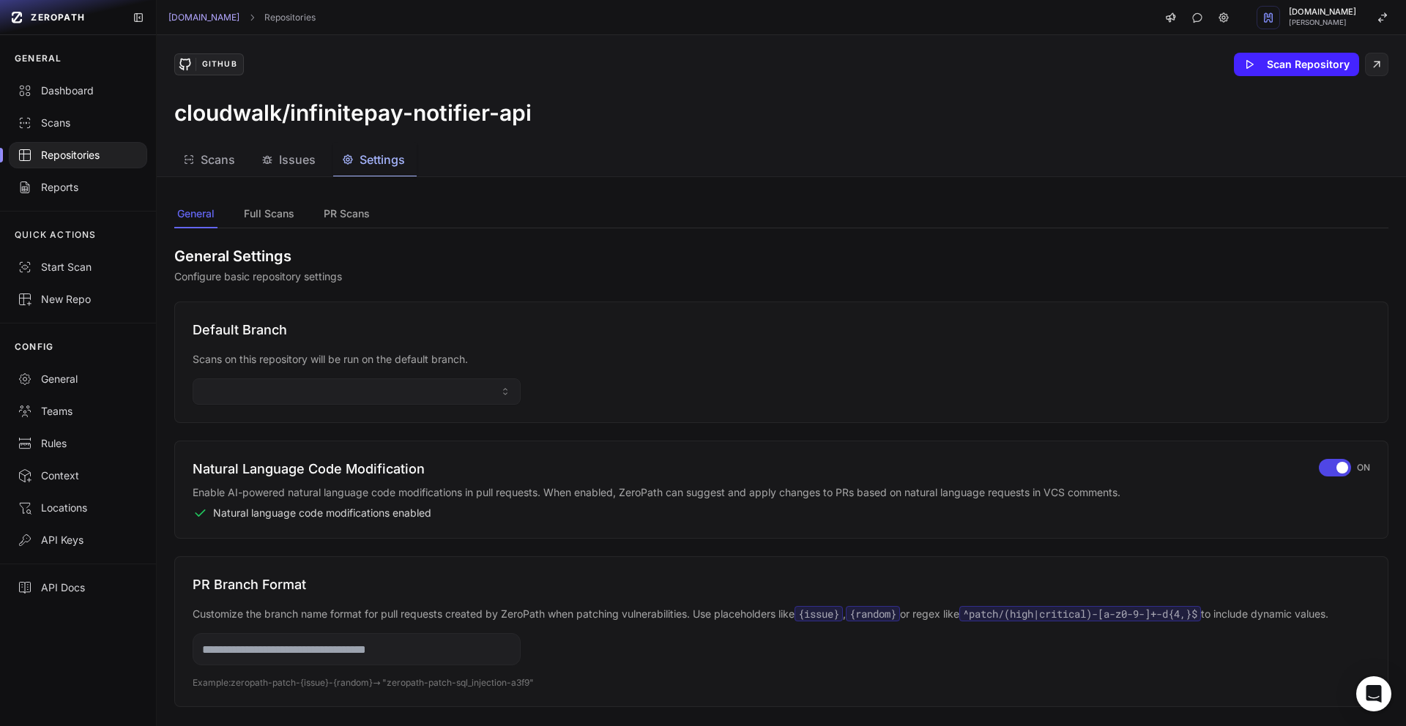
click at [334, 374] on div "Default Branch Scans on this repository will be run on the default branch." at bounding box center [781, 363] width 1214 height 122
click at [333, 384] on button "button" at bounding box center [357, 392] width 328 height 26
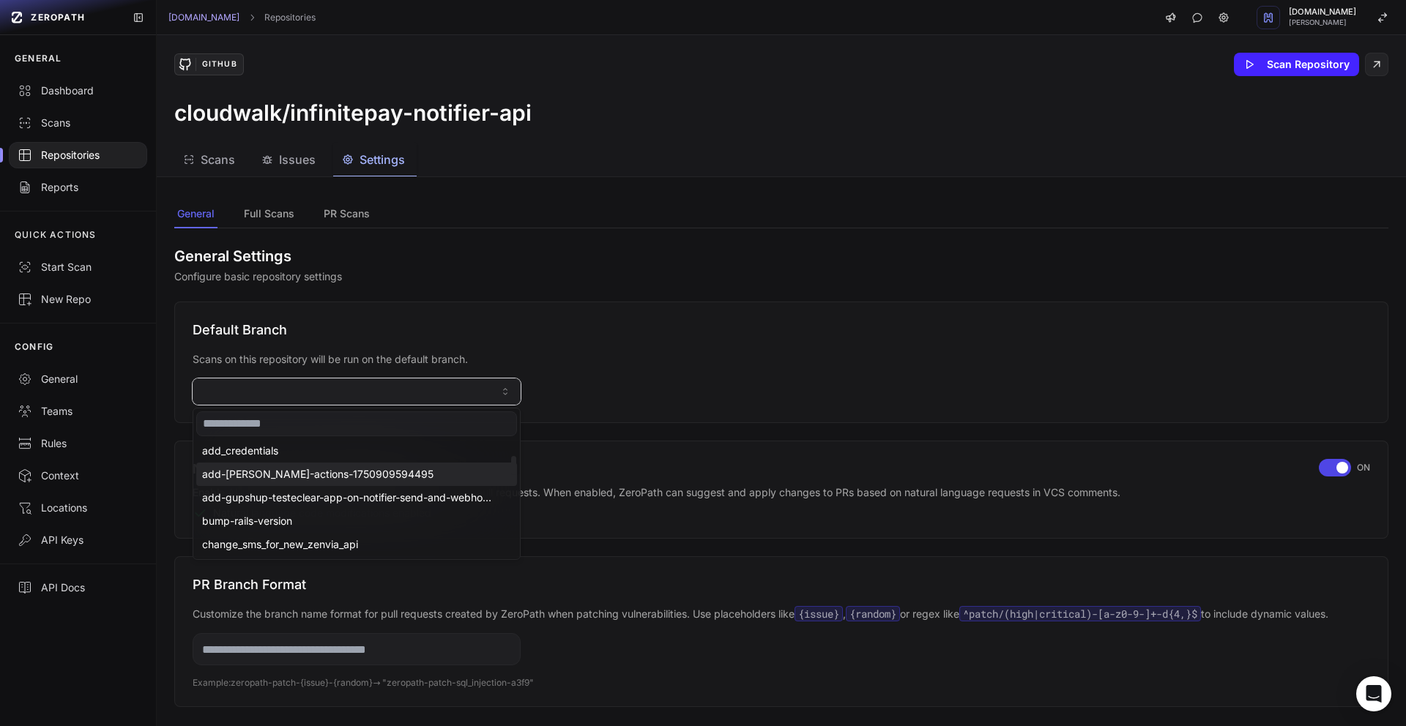
scroll to position [586, 0]
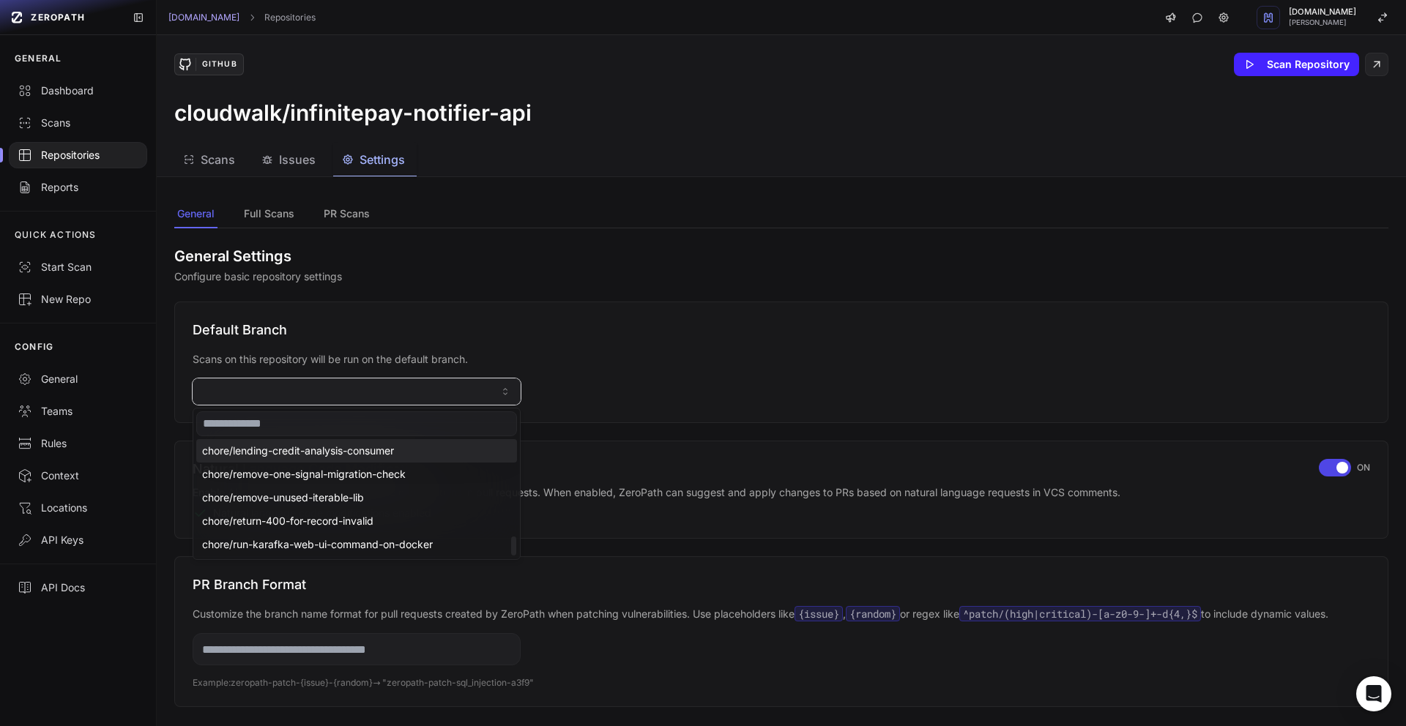
click at [637, 385] on div "Default Branch Scans on this repository will be run on the default branch." at bounding box center [781, 363] width 1214 height 122
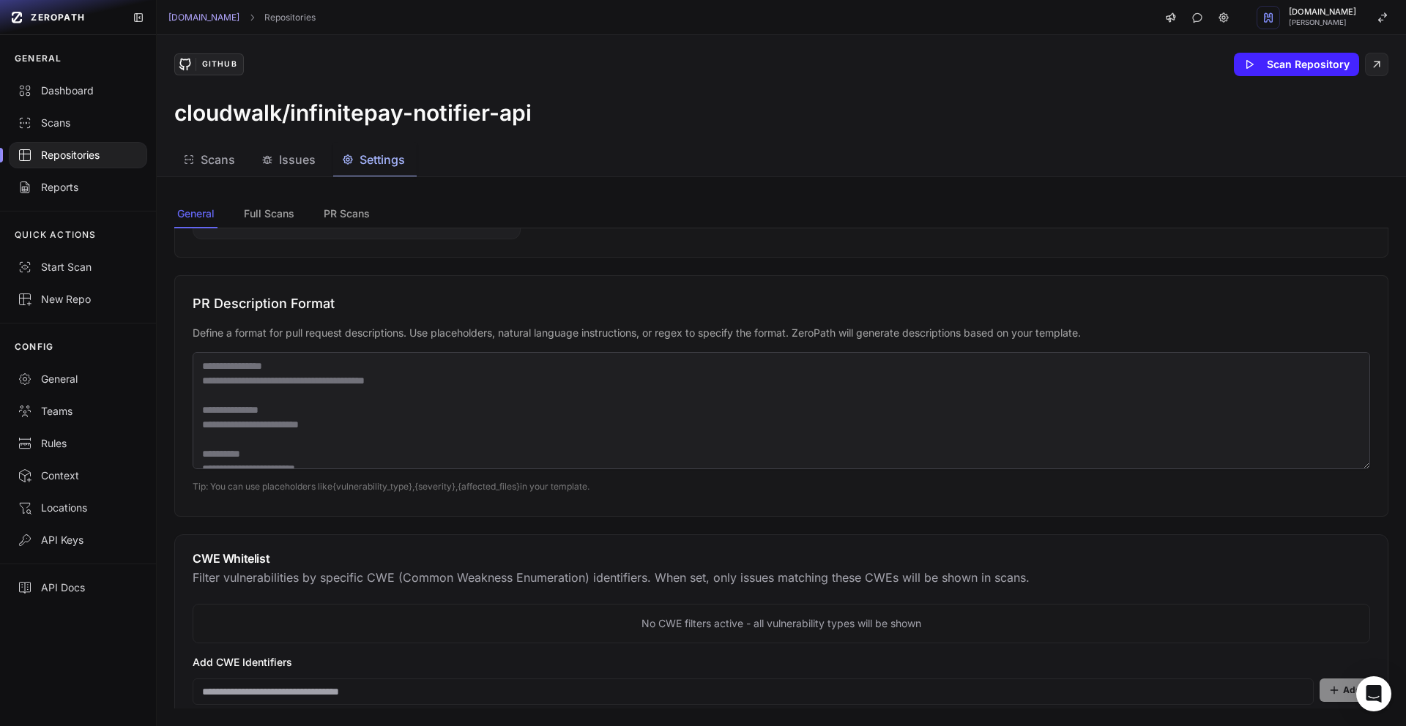
scroll to position [0, 0]
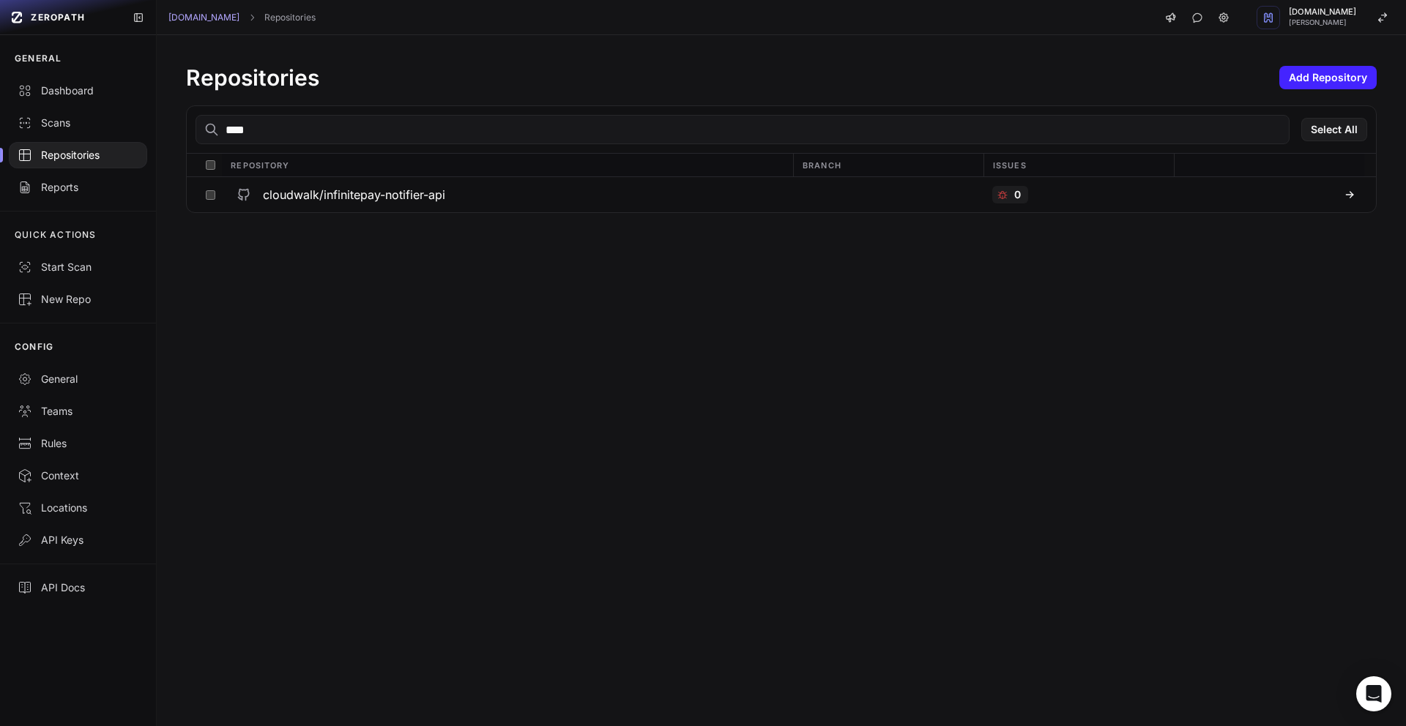
click at [268, 129] on input "****" at bounding box center [743, 129] width 1094 height 29
type input "*****"
click at [469, 182] on div "cloudwalk/message-engineer-agents" at bounding box center [508, 195] width 554 height 26
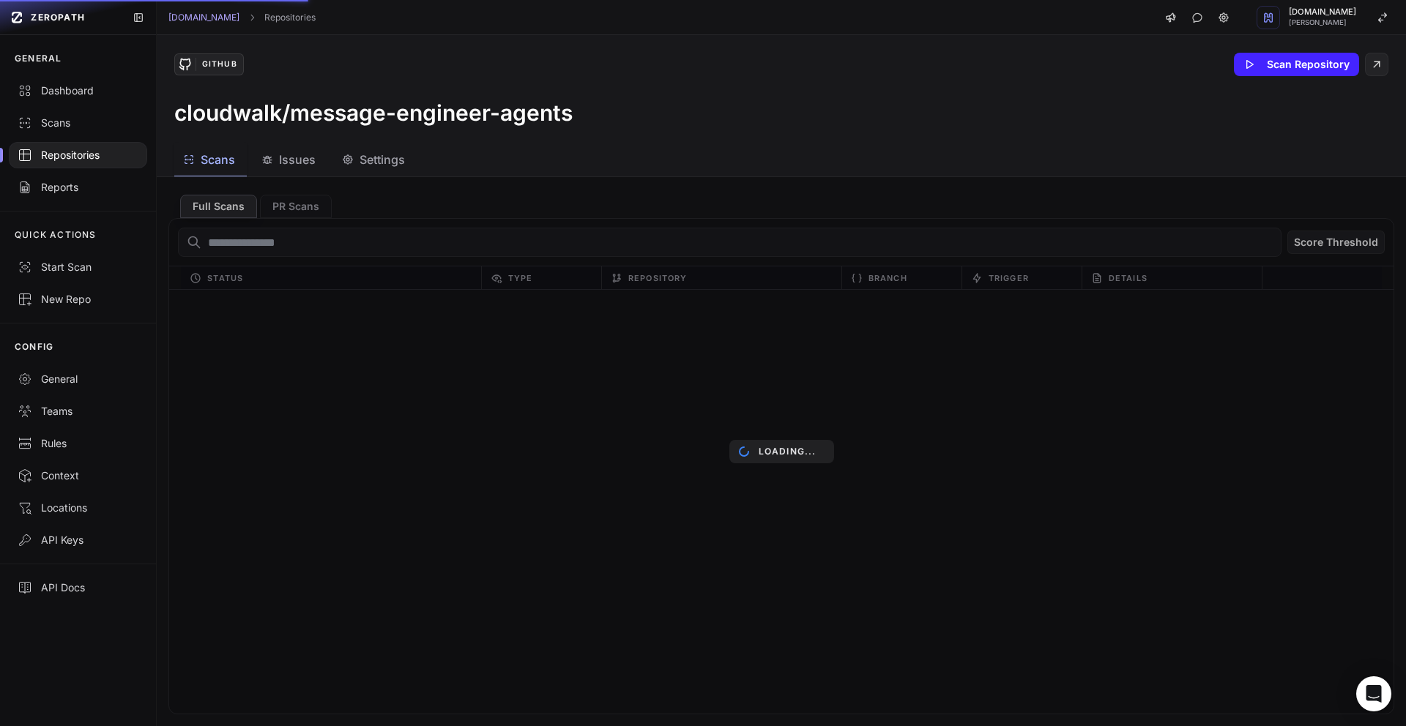
click at [295, 163] on span "Issues" at bounding box center [297, 160] width 37 height 18
